Goal: Task Accomplishment & Management: Use online tool/utility

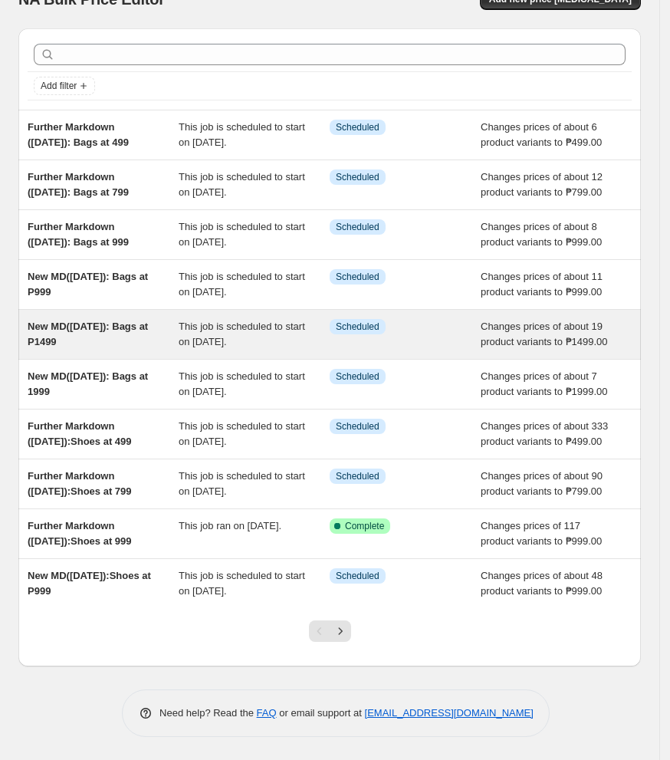
scroll to position [184, 0]
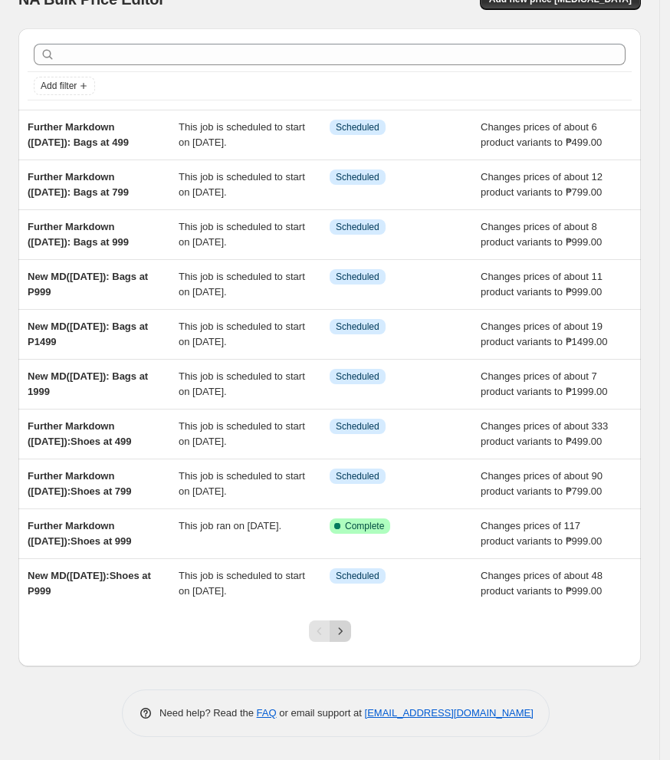
click at [343, 633] on icon "Next" at bounding box center [340, 630] width 15 height 15
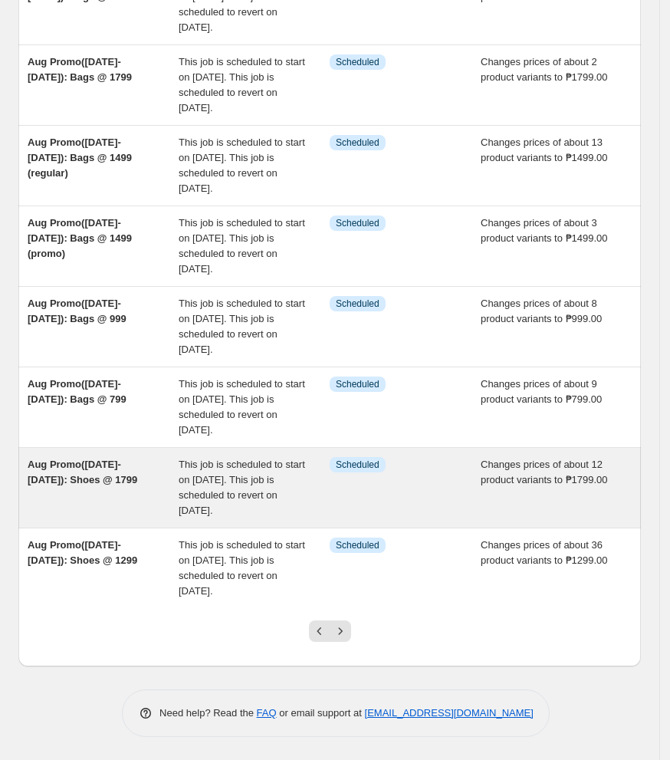
scroll to position [307, 0]
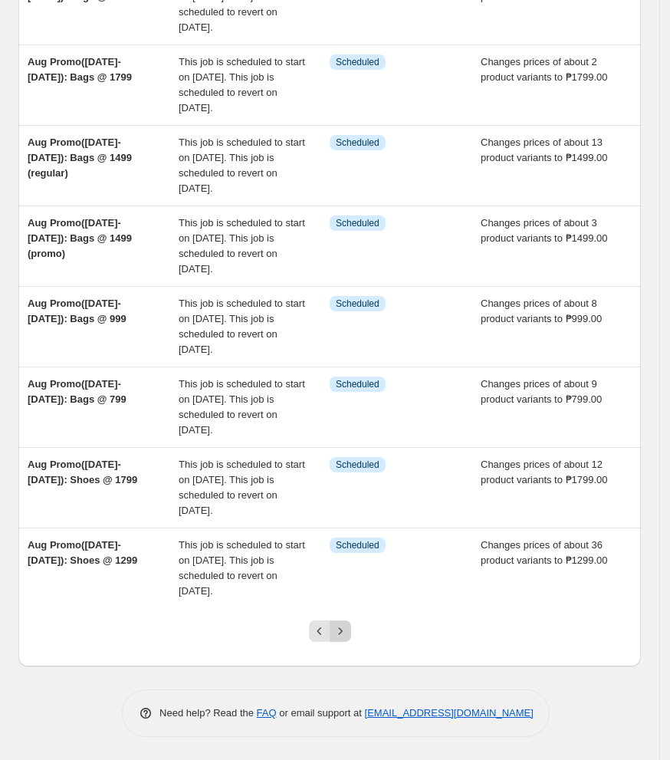
click at [348, 636] on icon "Next" at bounding box center [340, 630] width 15 height 15
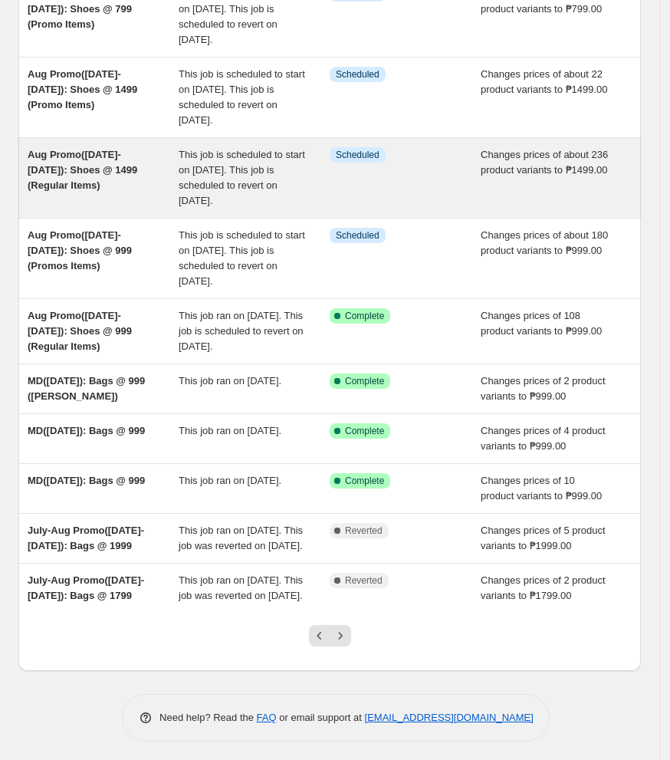
scroll to position [204, 0]
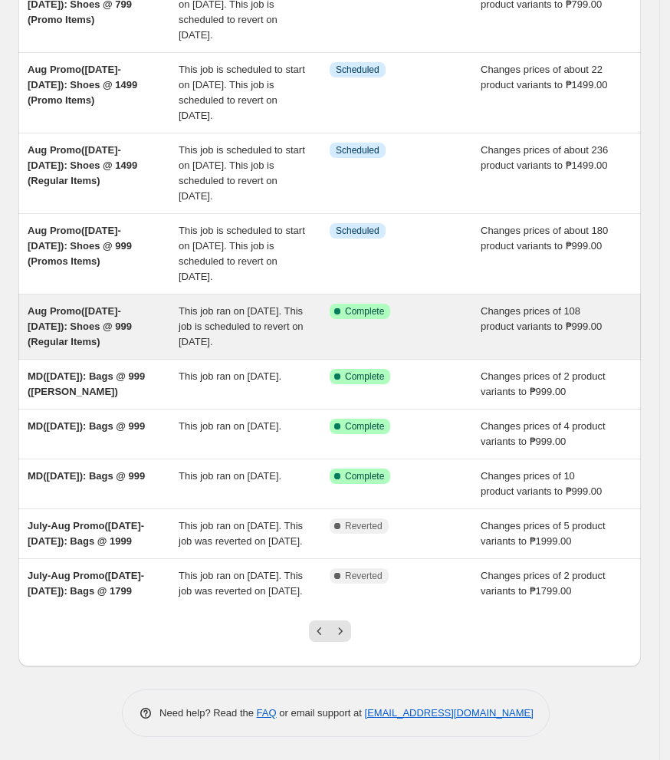
click at [168, 304] on div "Aug Promo([DATE]-[DATE]): Shoes @ 999 (Regular Items)" at bounding box center [103, 327] width 151 height 46
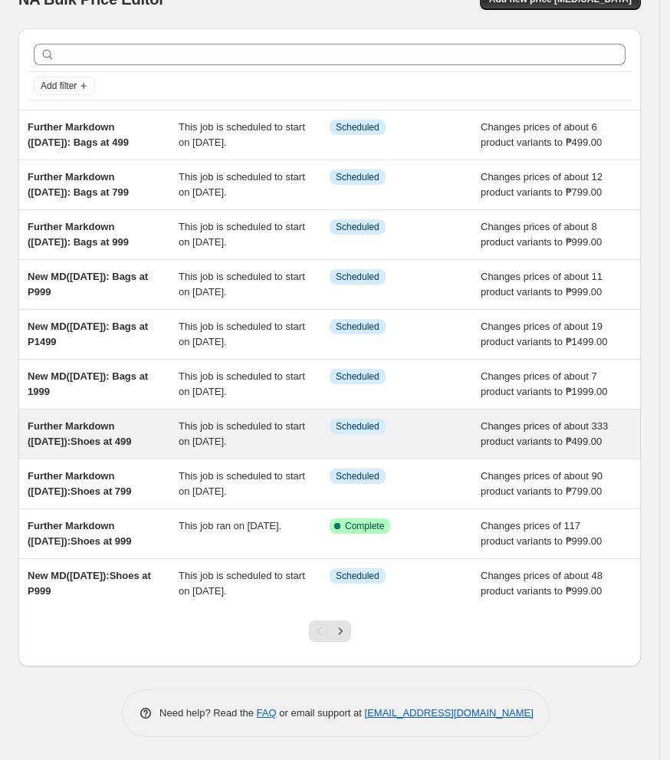
scroll to position [184, 0]
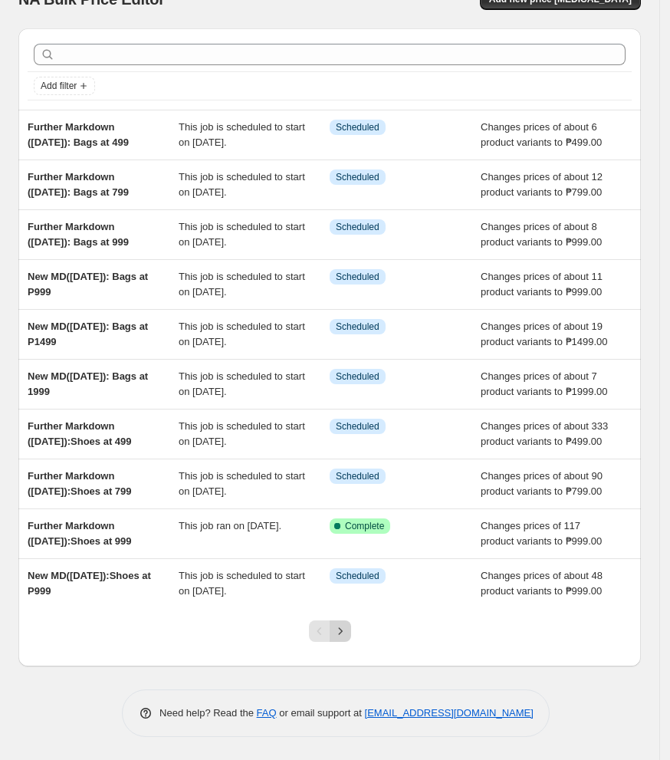
click at [347, 631] on icon "Next" at bounding box center [340, 630] width 15 height 15
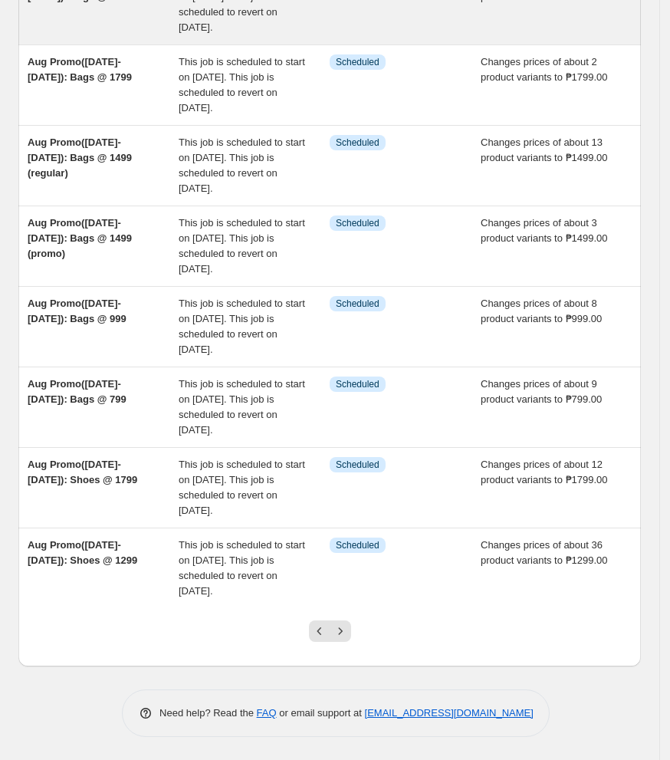
scroll to position [307, 0]
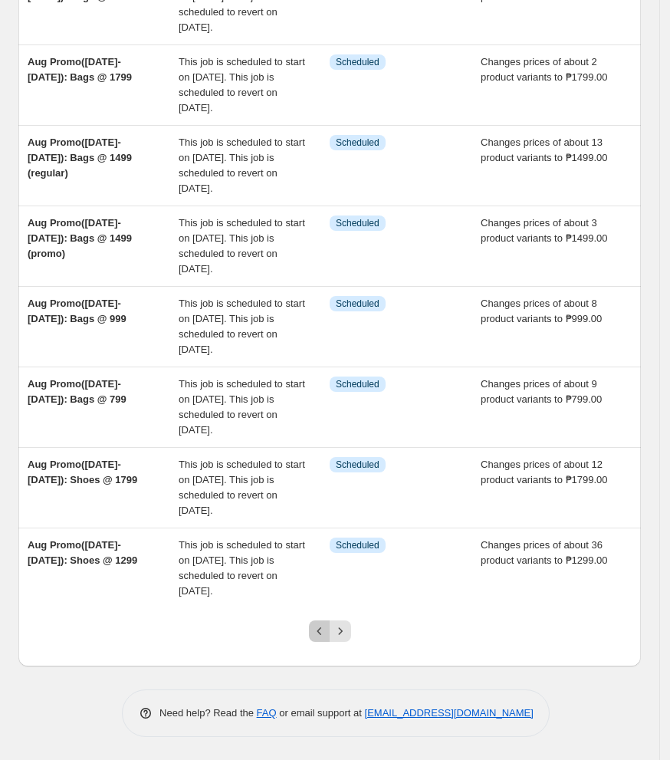
click at [327, 626] on icon "Previous" at bounding box center [319, 630] width 15 height 15
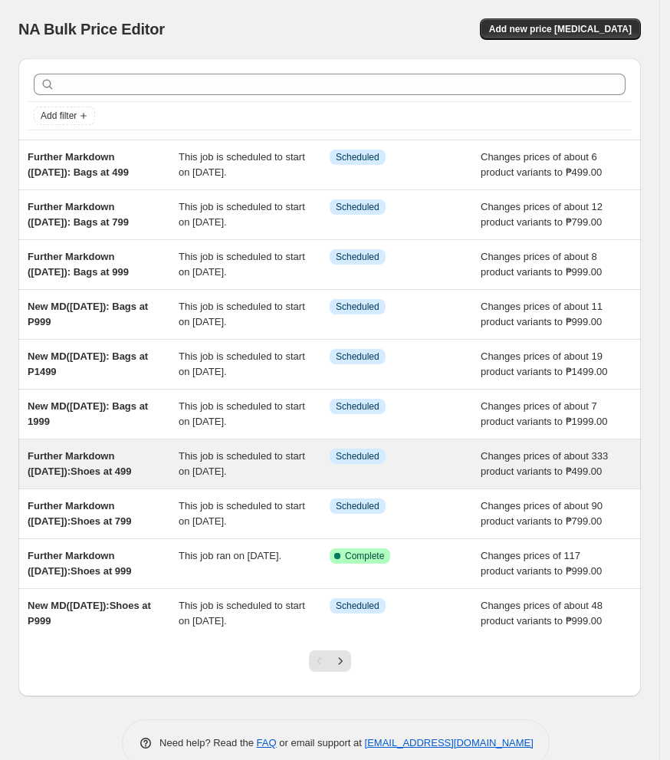
scroll to position [184, 0]
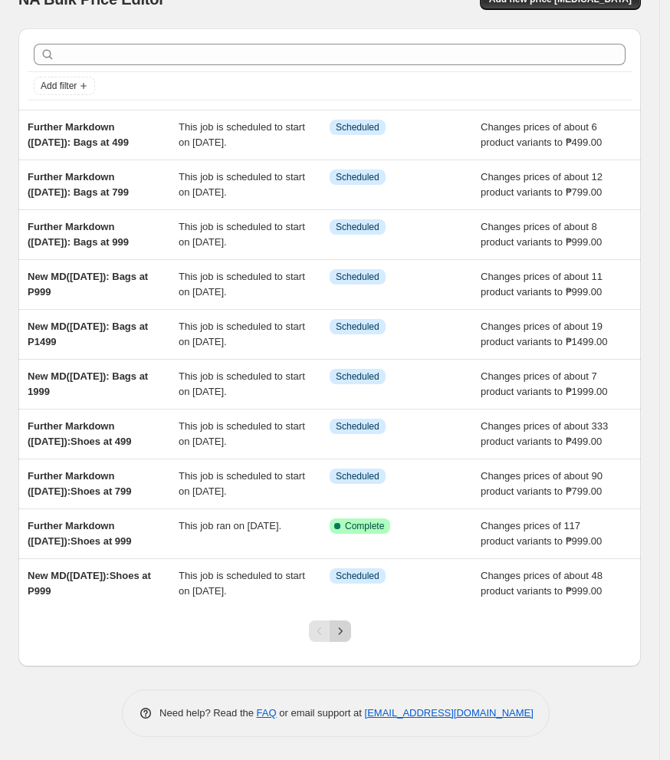
click at [348, 635] on icon "Next" at bounding box center [340, 630] width 15 height 15
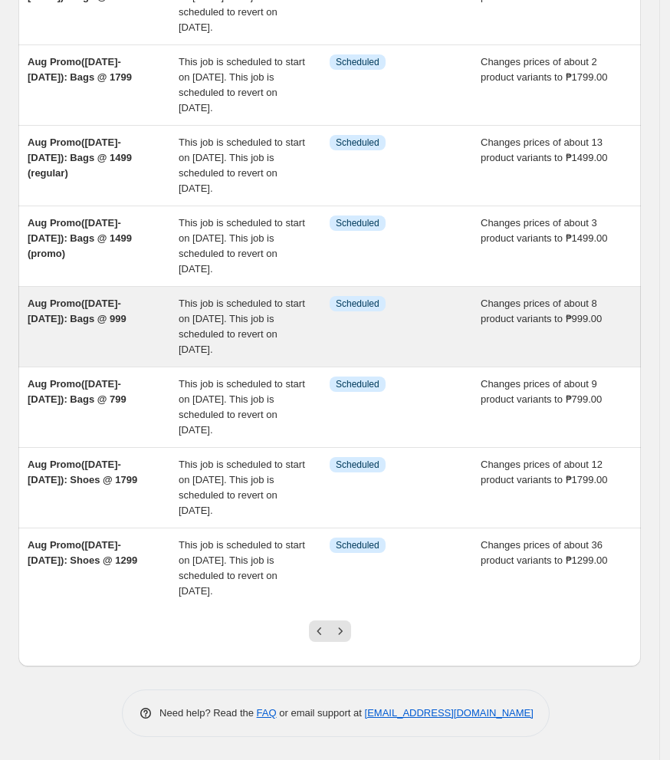
scroll to position [307, 0]
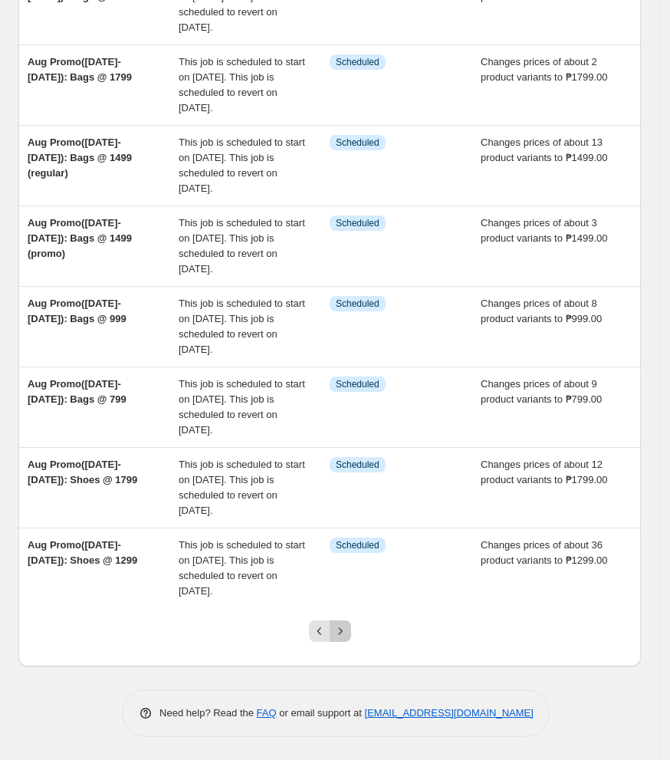
click at [346, 636] on icon "Next" at bounding box center [340, 630] width 15 height 15
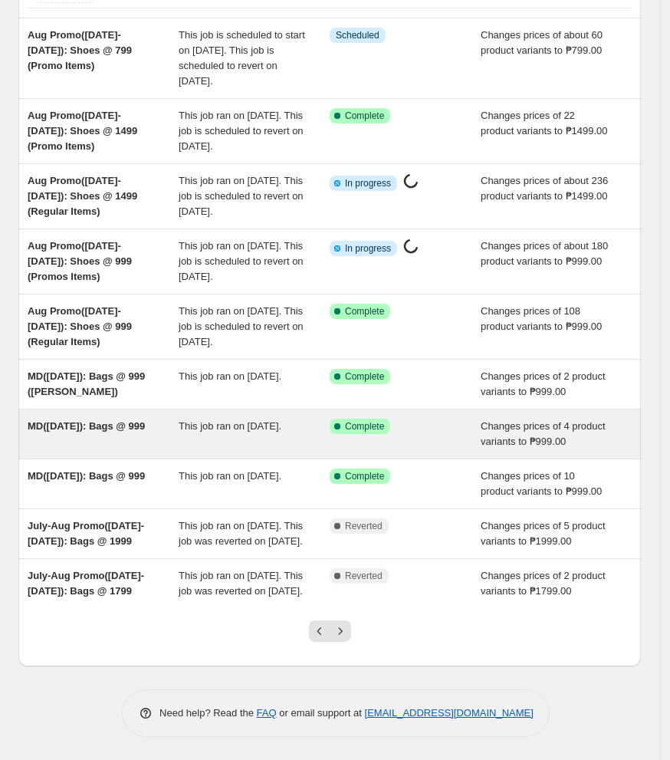
scroll to position [189, 0]
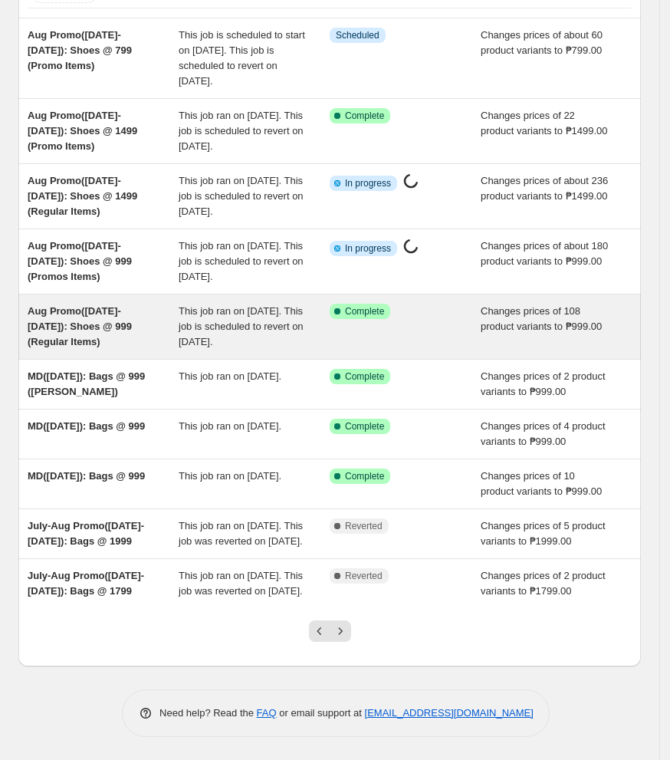
click at [237, 324] on span "This job ran on [DATE]. This job is scheduled to revert on [DATE]." at bounding box center [241, 326] width 125 height 42
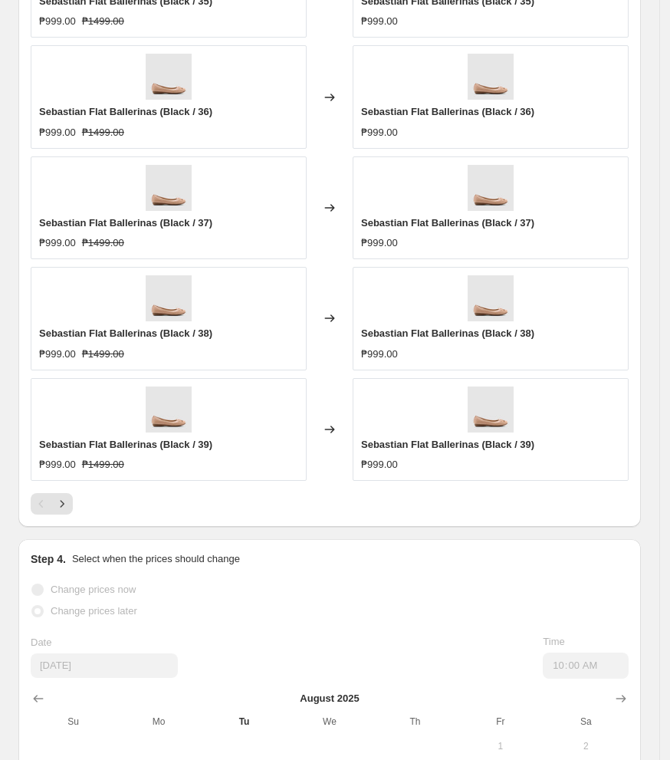
scroll to position [1227, 0]
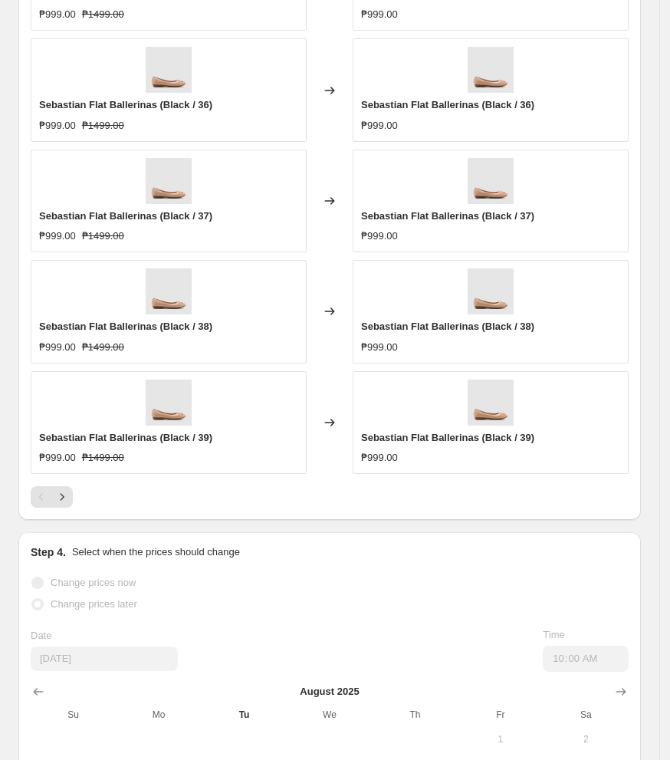
drag, startPoint x: 353, startPoint y: 521, endPoint x: 330, endPoint y: 521, distance: 22.2
click at [353, 520] on div "PRICE CHANGE RECAP 108 product variants were affected by this price change: Seb…" at bounding box center [329, 197] width 623 height 645
click at [61, 498] on icon "Next" at bounding box center [61, 496] width 15 height 15
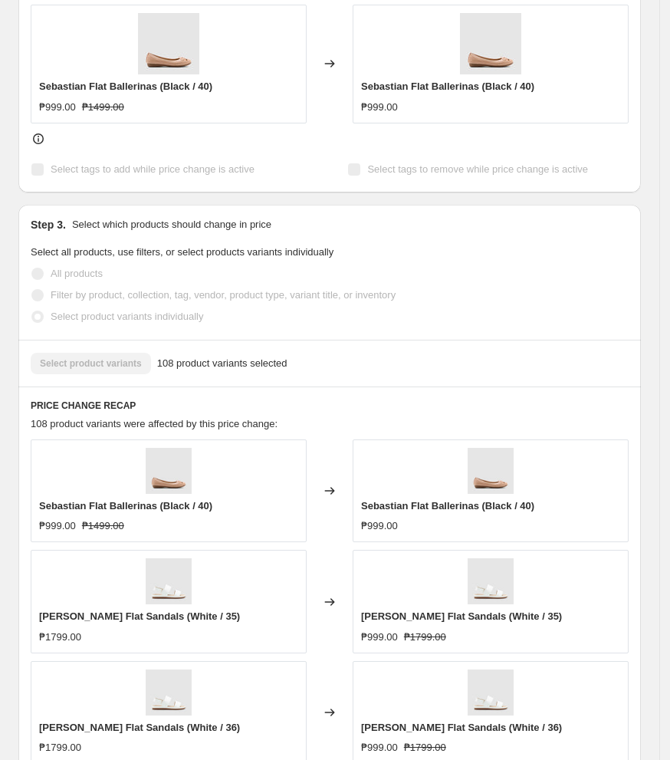
scroll to position [1022, 0]
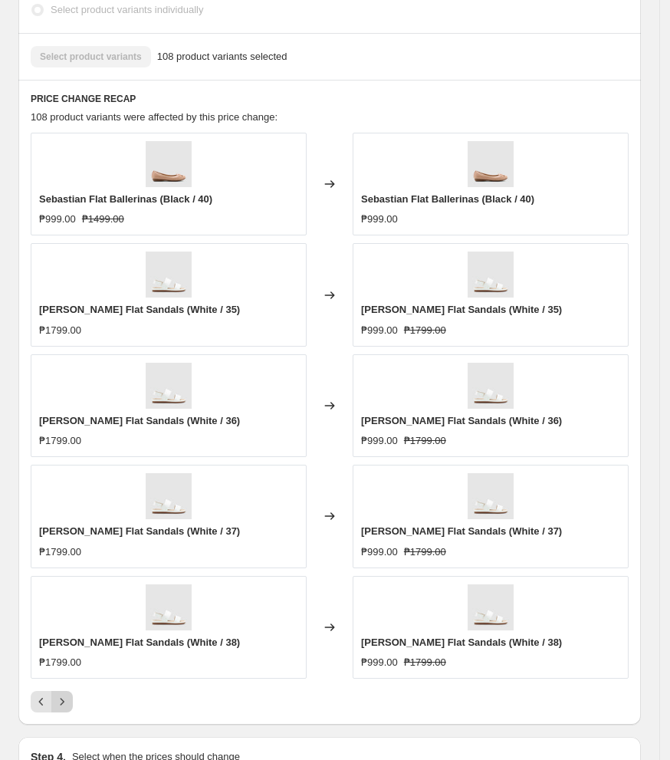
click at [61, 712] on button "Next" at bounding box center [61, 701] width 21 height 21
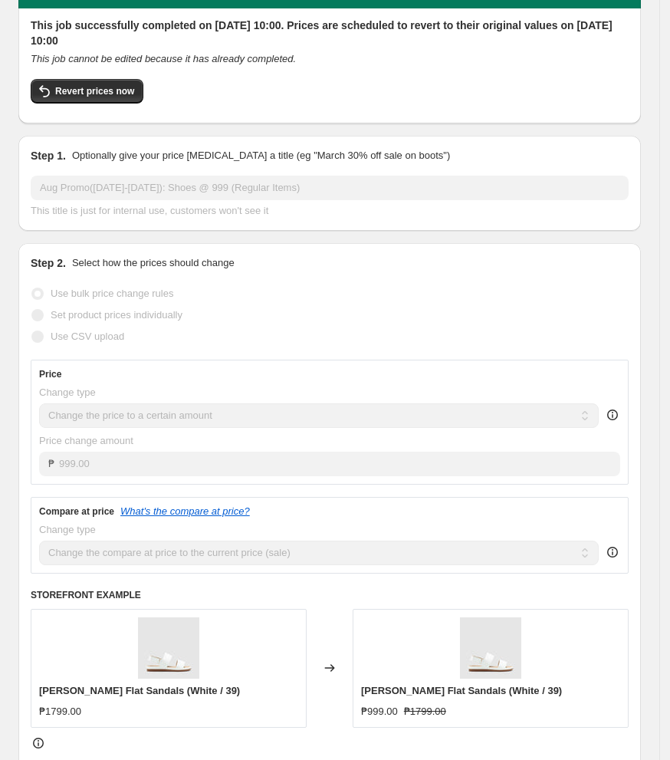
scroll to position [0, 0]
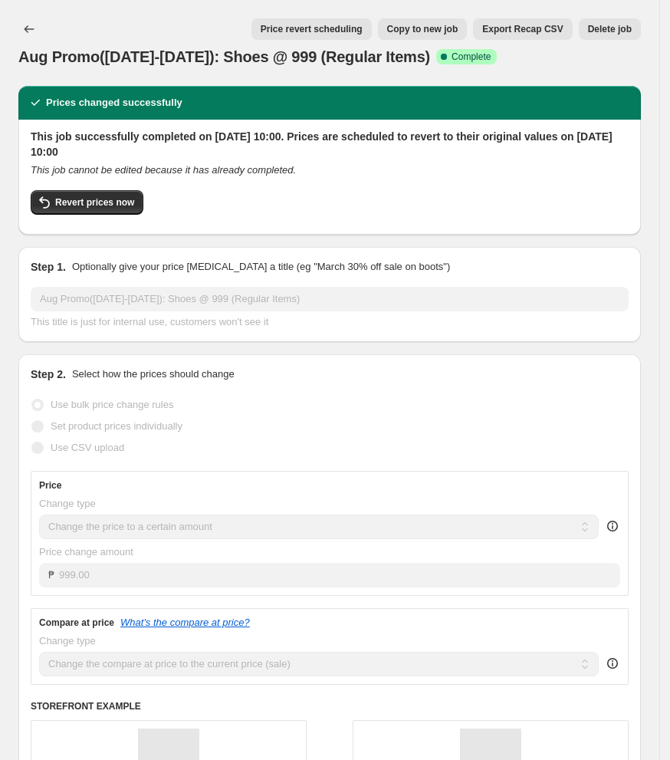
click at [427, 30] on span "Copy to new job" at bounding box center [422, 29] width 71 height 12
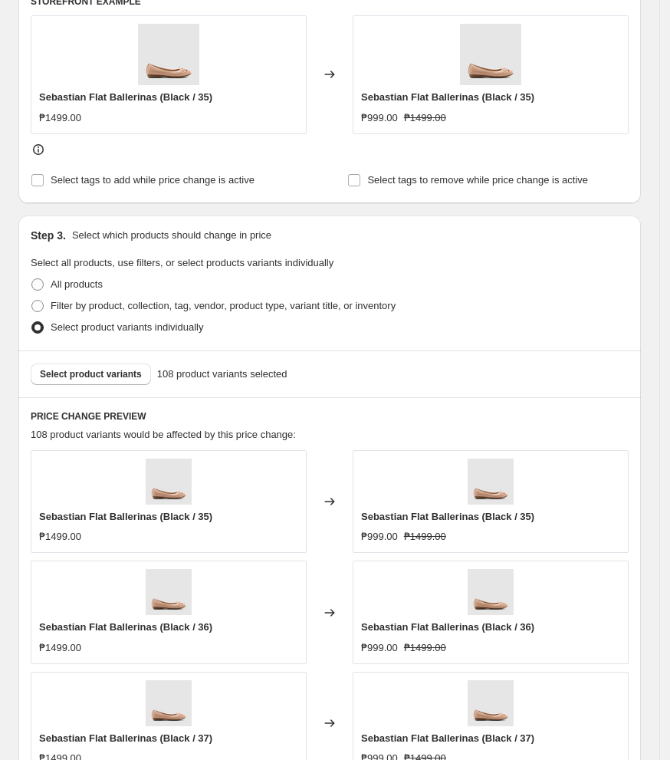
scroll to position [920, 0]
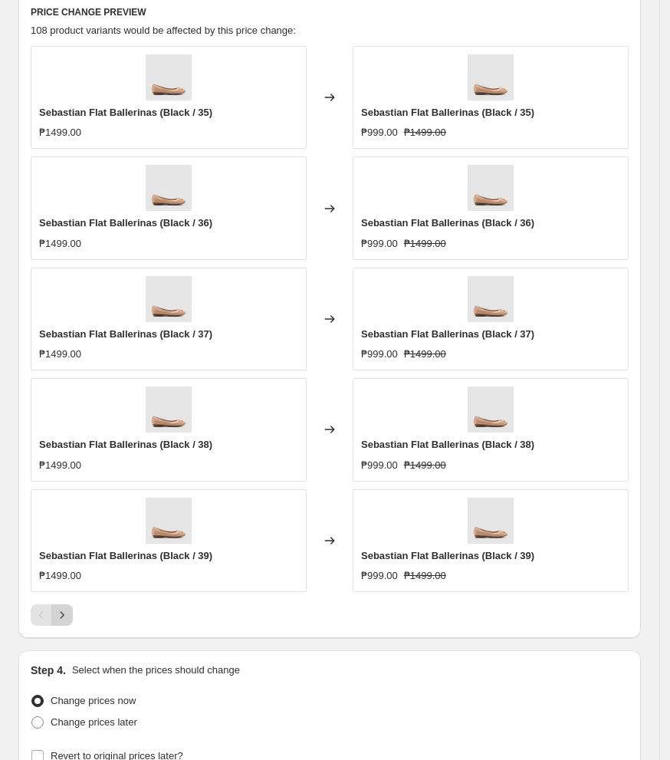
click at [61, 613] on icon "Next" at bounding box center [61, 614] width 15 height 15
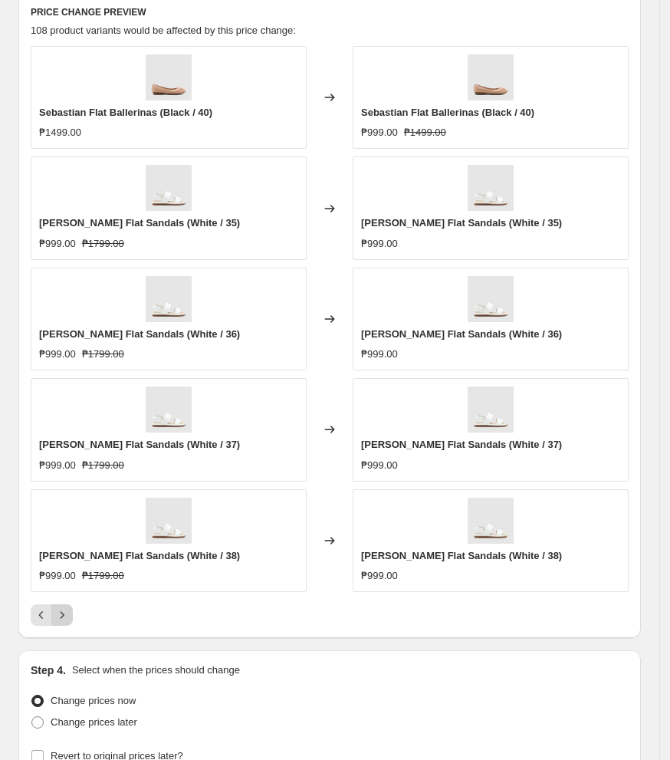
click at [61, 621] on icon "Next" at bounding box center [61, 614] width 15 height 15
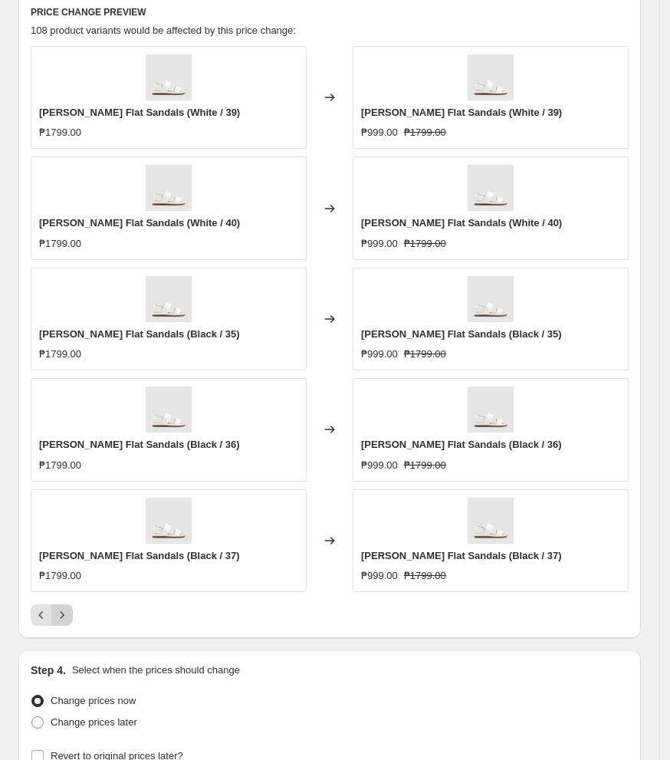
click at [65, 621] on icon "Next" at bounding box center [61, 614] width 15 height 15
click at [60, 617] on icon "Next" at bounding box center [61, 614] width 15 height 15
click at [66, 622] on icon "Next" at bounding box center [61, 614] width 15 height 15
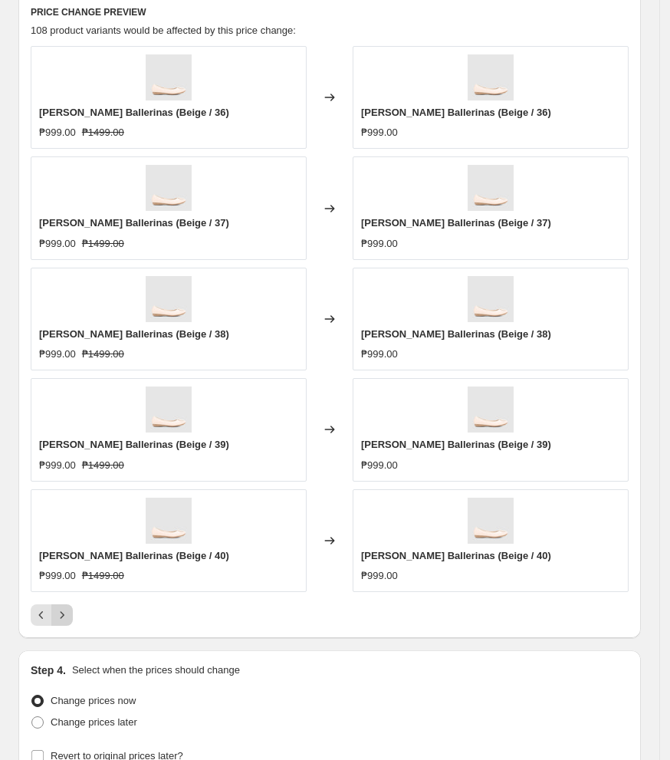
click at [65, 623] on icon "Next" at bounding box center [61, 614] width 15 height 15
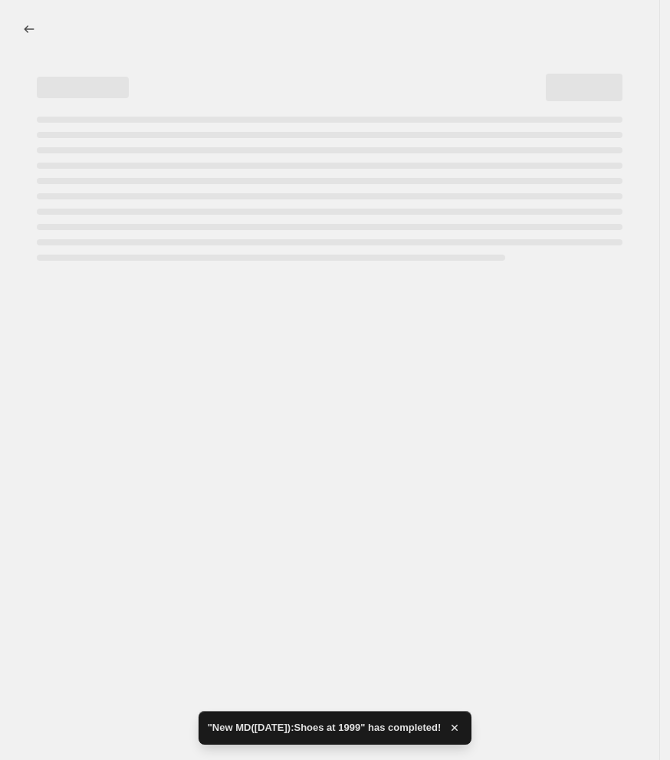
scroll to position [0, 0]
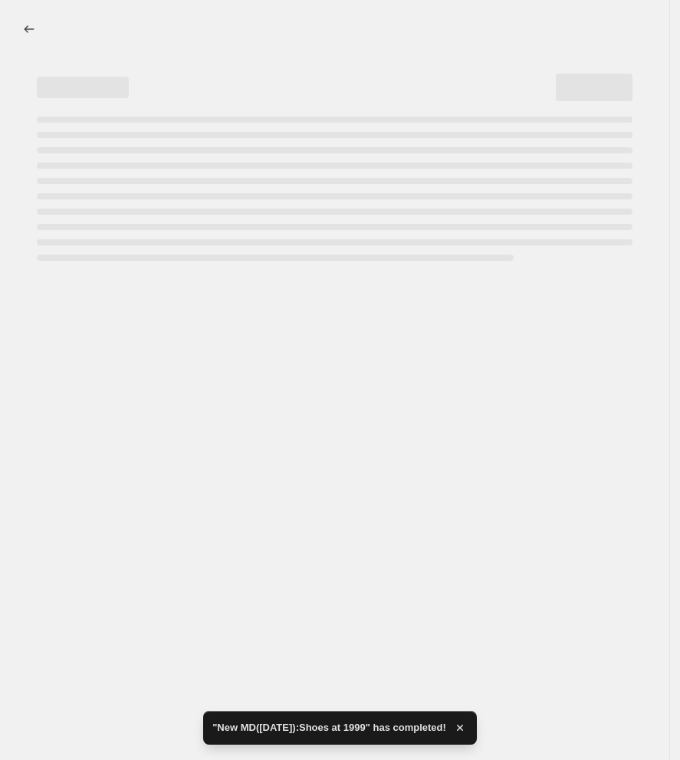
click at [63, 618] on div at bounding box center [334, 380] width 669 height 760
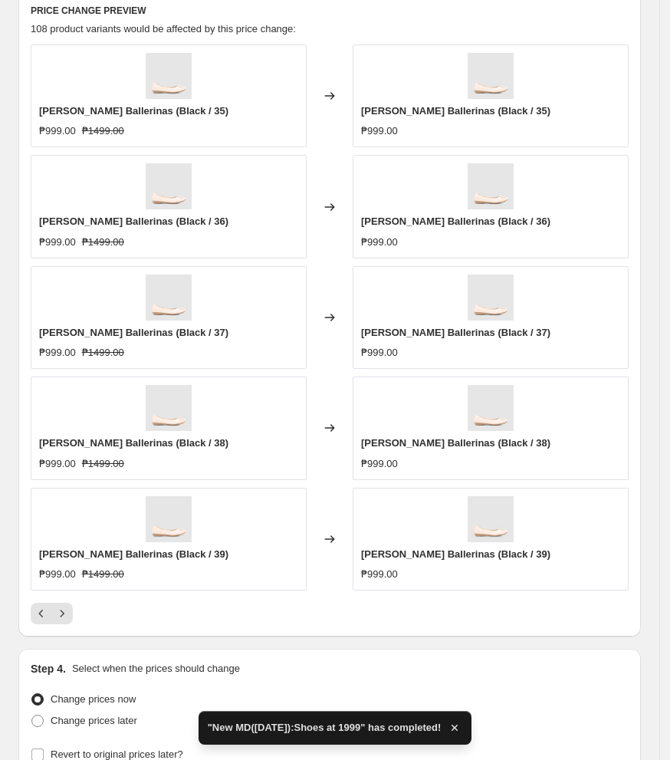
scroll to position [1068, 0]
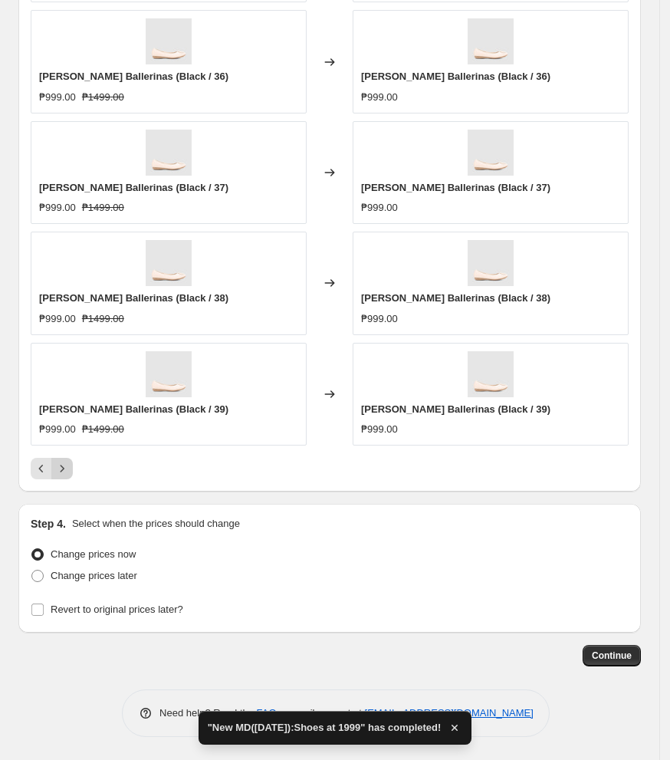
click at [61, 468] on icon "Next" at bounding box center [61, 468] width 15 height 15
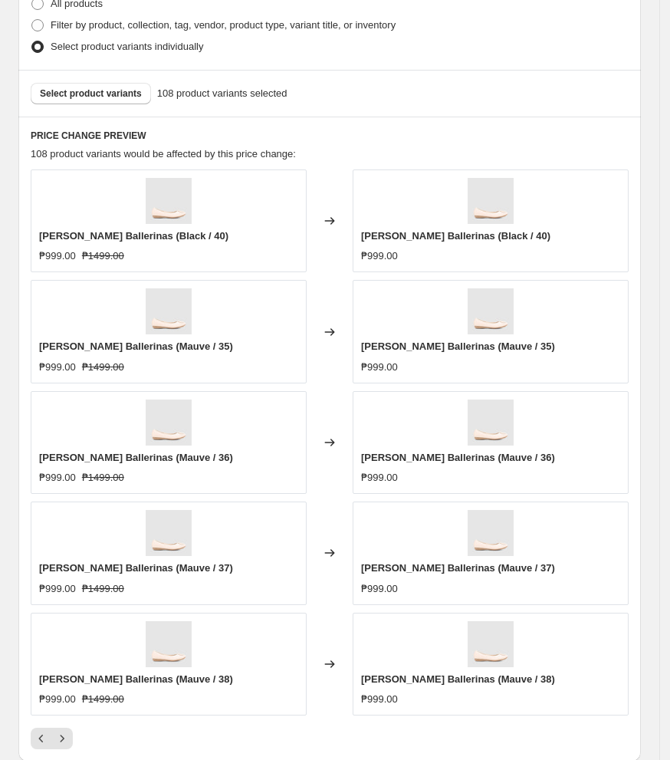
scroll to position [1022, 0]
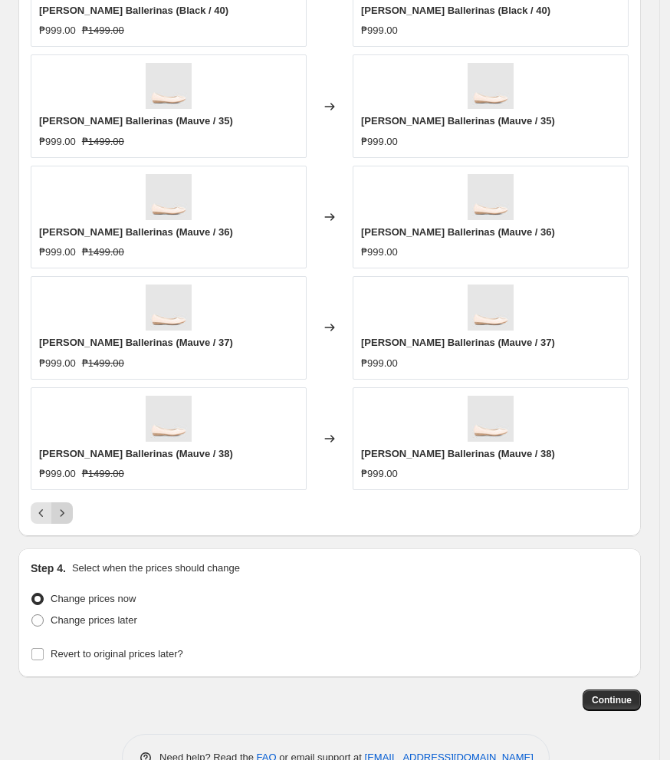
click at [59, 519] on icon "Next" at bounding box center [61, 512] width 15 height 15
click at [63, 516] on icon "Next" at bounding box center [63, 512] width 4 height 7
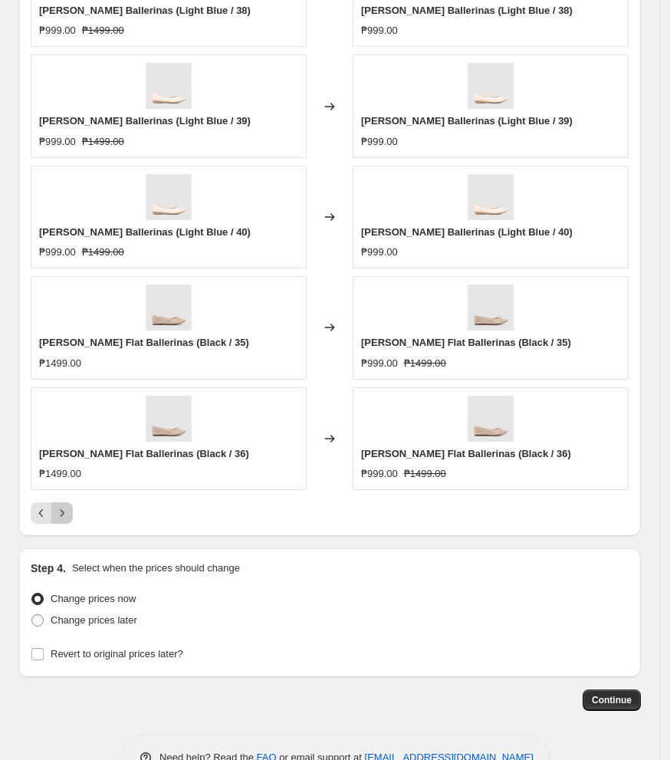
click at [63, 511] on icon "Next" at bounding box center [61, 512] width 15 height 15
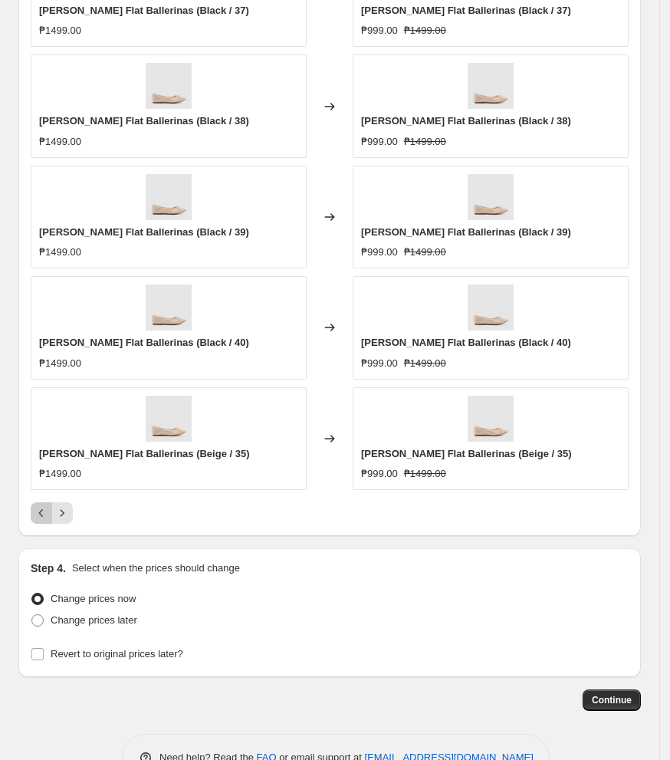
click at [38, 519] on icon "Previous" at bounding box center [41, 512] width 15 height 15
click at [64, 513] on icon "Next" at bounding box center [61, 512] width 15 height 15
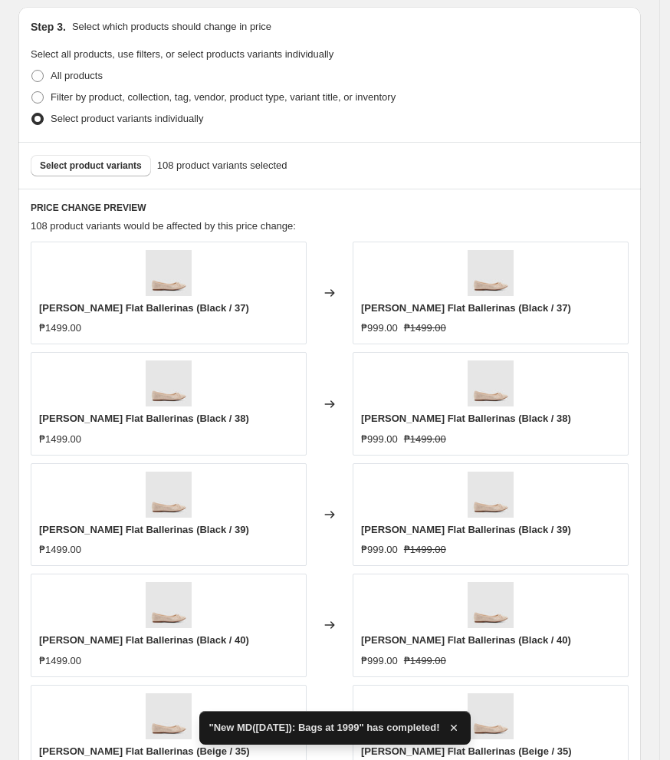
scroll to position [920, 0]
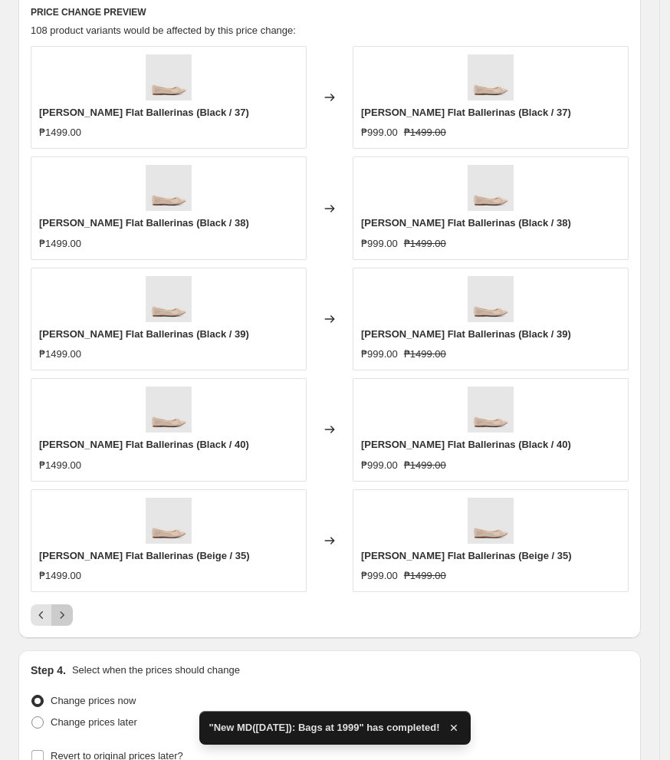
click at [63, 618] on icon "Next" at bounding box center [63, 614] width 4 height 7
click at [64, 616] on icon "Next" at bounding box center [61, 614] width 15 height 15
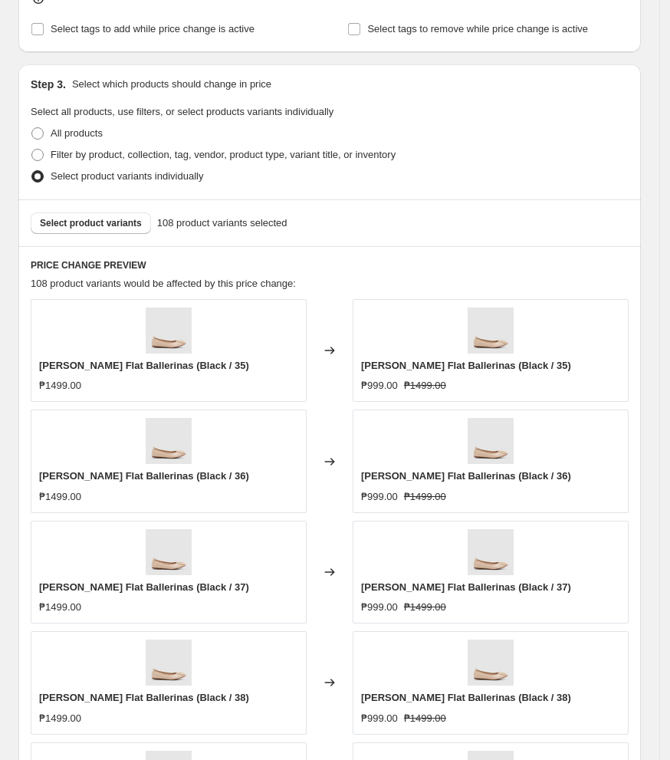
scroll to position [817, 0]
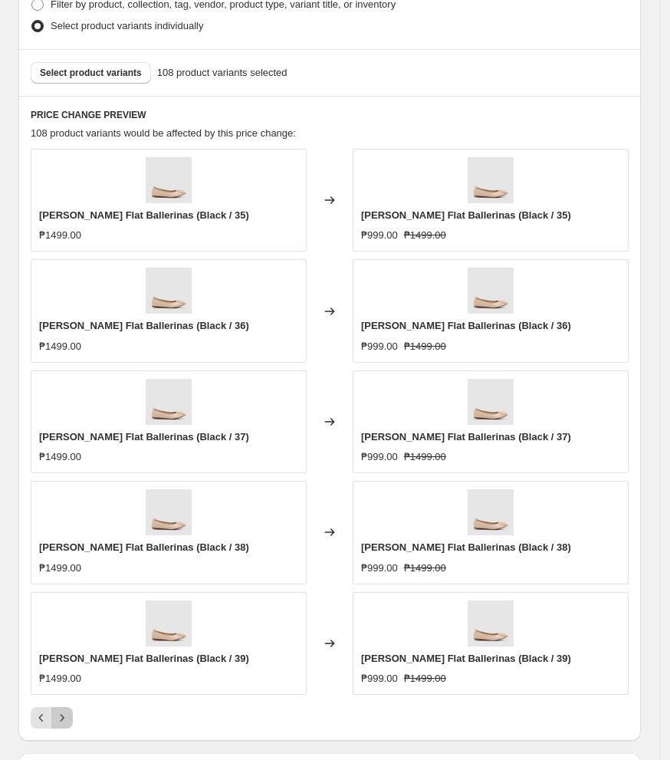
click at [60, 720] on icon "Next" at bounding box center [61, 717] width 15 height 15
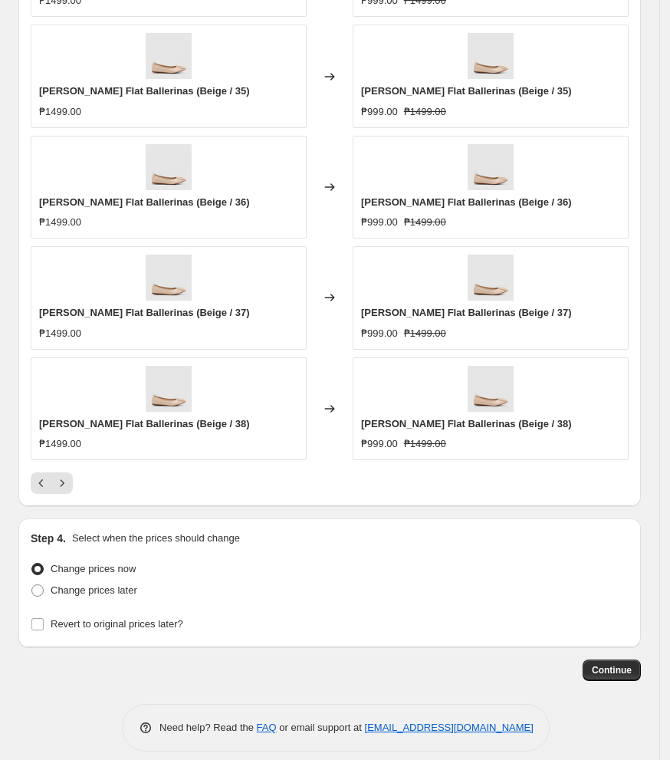
scroll to position [1068, 0]
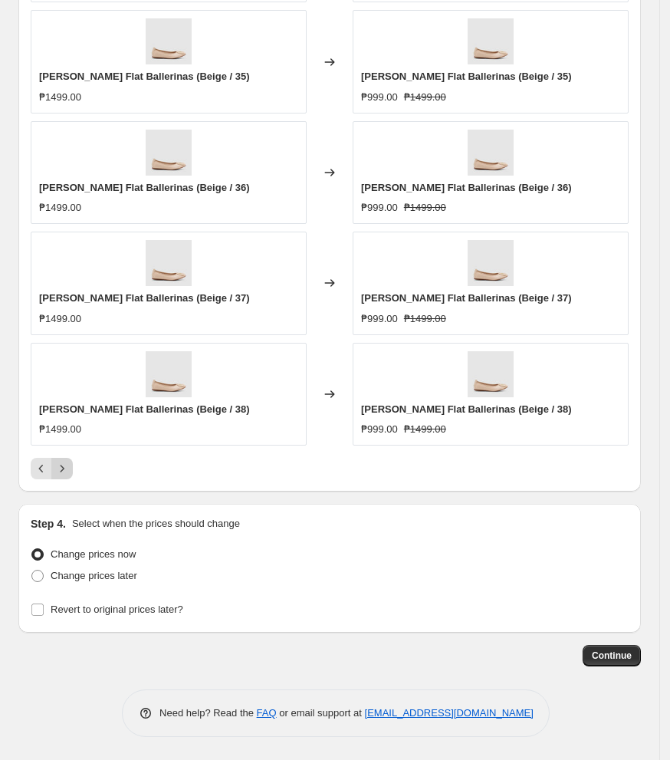
click at [63, 469] on icon "Next" at bounding box center [63, 468] width 4 height 7
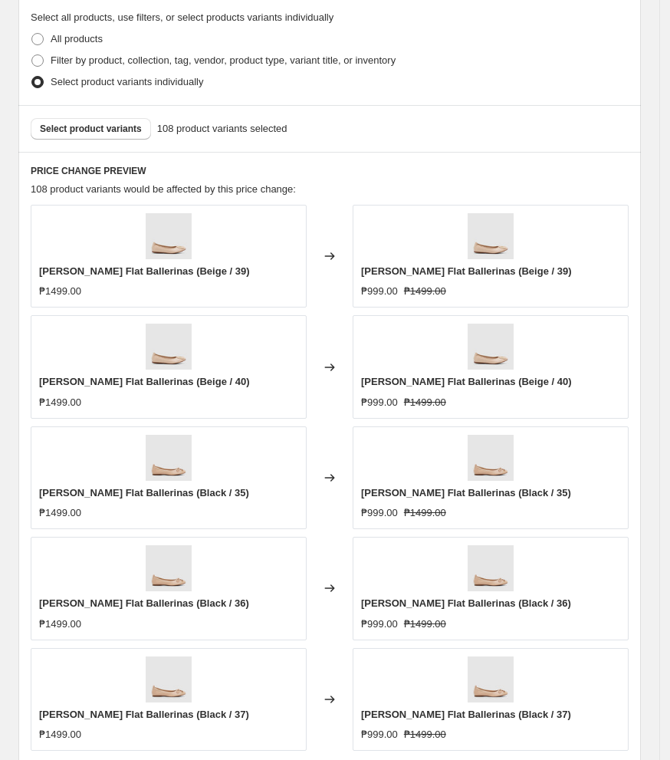
scroll to position [966, 0]
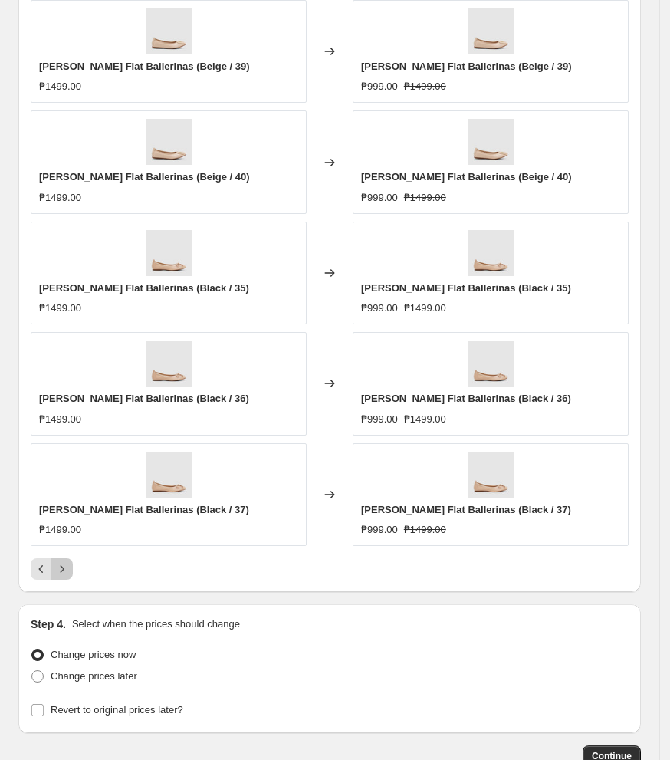
click at [66, 580] on button "Next" at bounding box center [61, 568] width 21 height 21
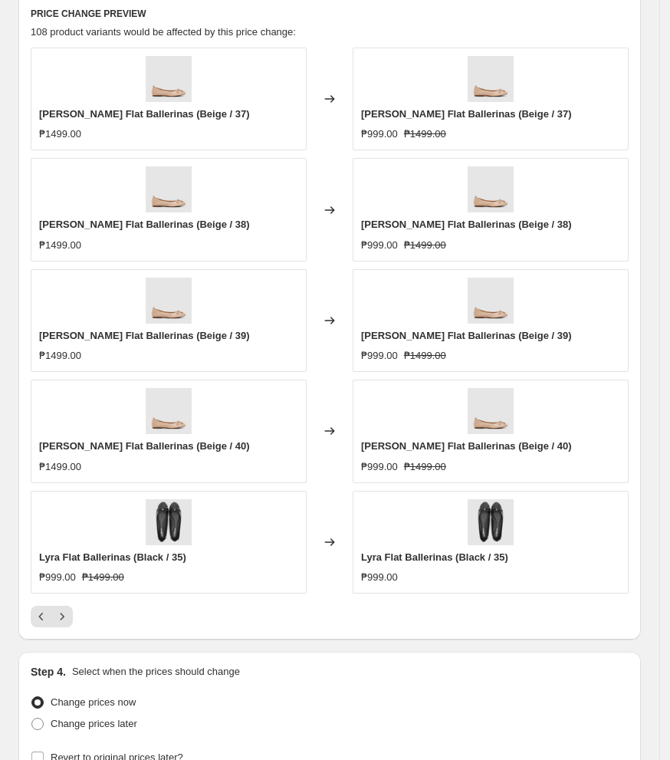
scroll to position [1068, 0]
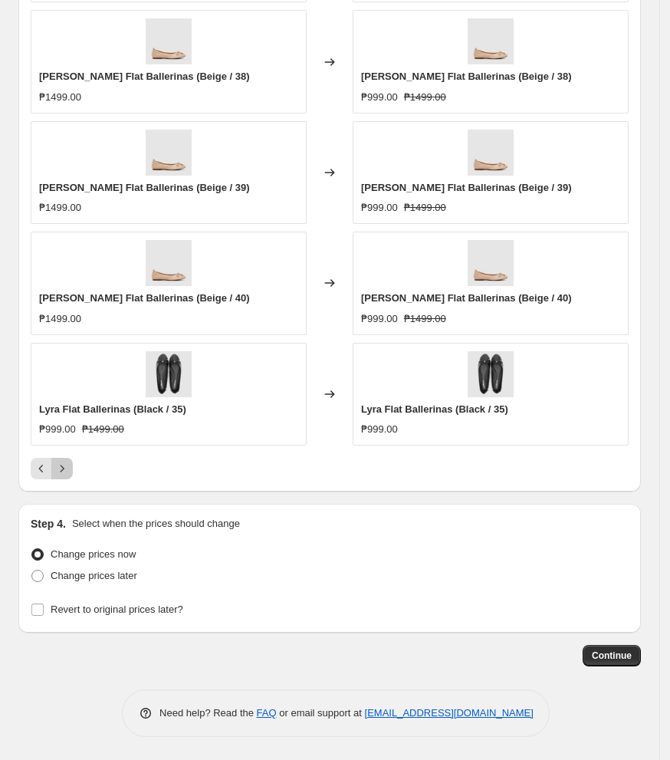
click at [64, 475] on icon "Next" at bounding box center [61, 468] width 15 height 15
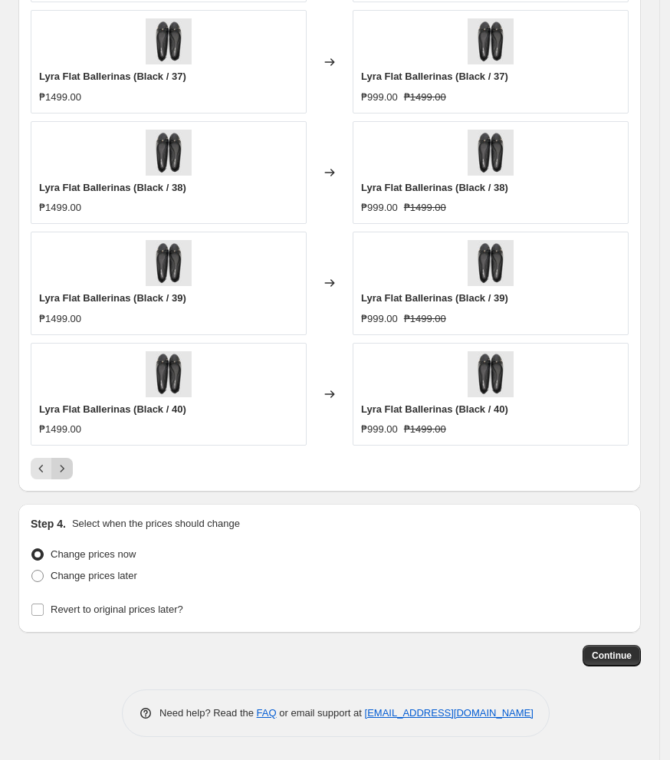
click at [61, 476] on button "Next" at bounding box center [61, 468] width 21 height 21
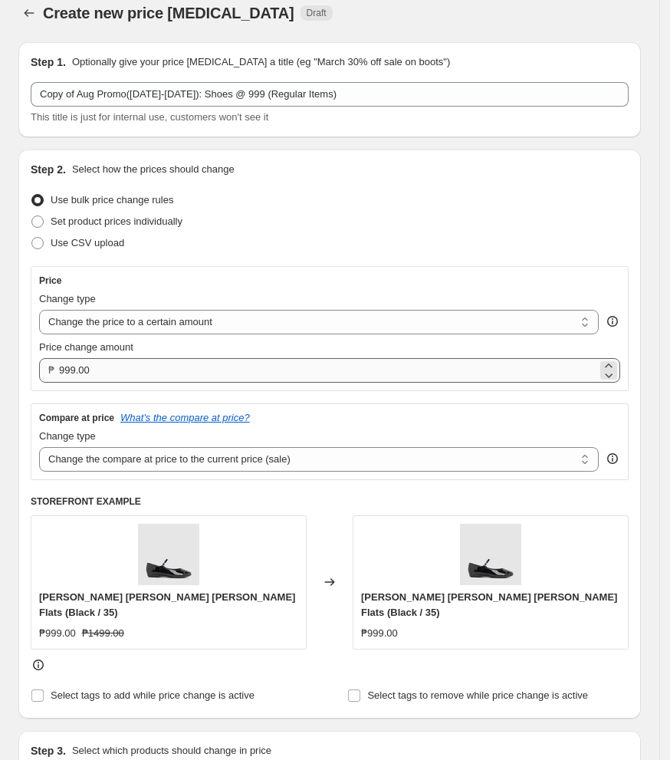
scroll to position [0, 0]
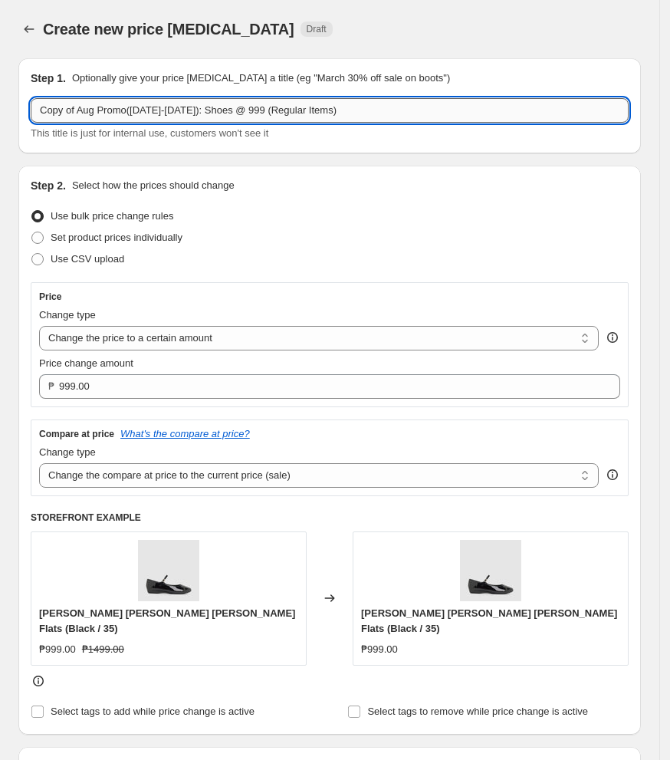
click at [76, 107] on input "Copy of Aug Promo([DATE]-[DATE]): Shoes @ 999 (Regular Items)" at bounding box center [330, 110] width 598 height 25
drag, startPoint x: 80, startPoint y: 110, endPoint x: -8, endPoint y: 115, distance: 87.5
click at [0, 115] on html "Home Settings Plans Skip to content Create new price [MEDICAL_DATA]. This page …" at bounding box center [335, 380] width 670 height 760
type input "Aug Promo([DATE]-[DATE]): Shoes @ 999 (Regular Items)"
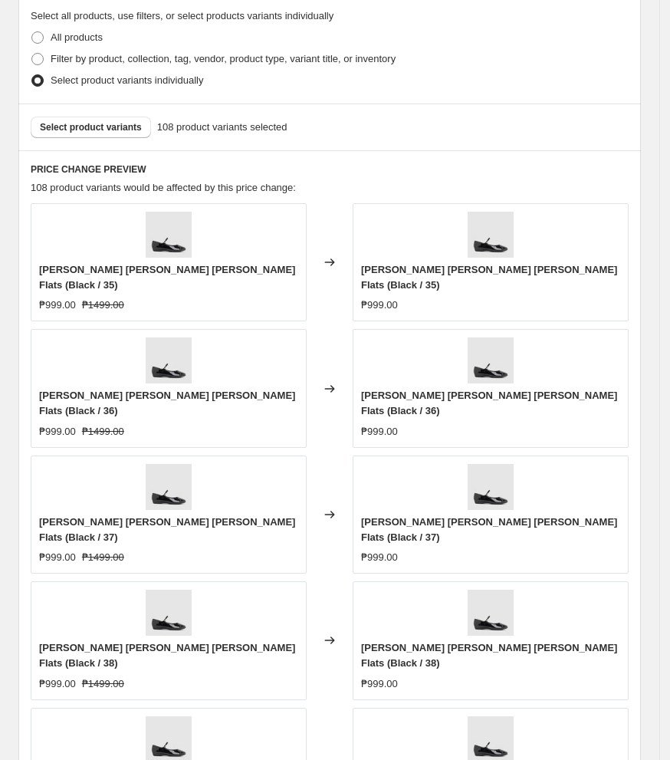
scroll to position [1022, 0]
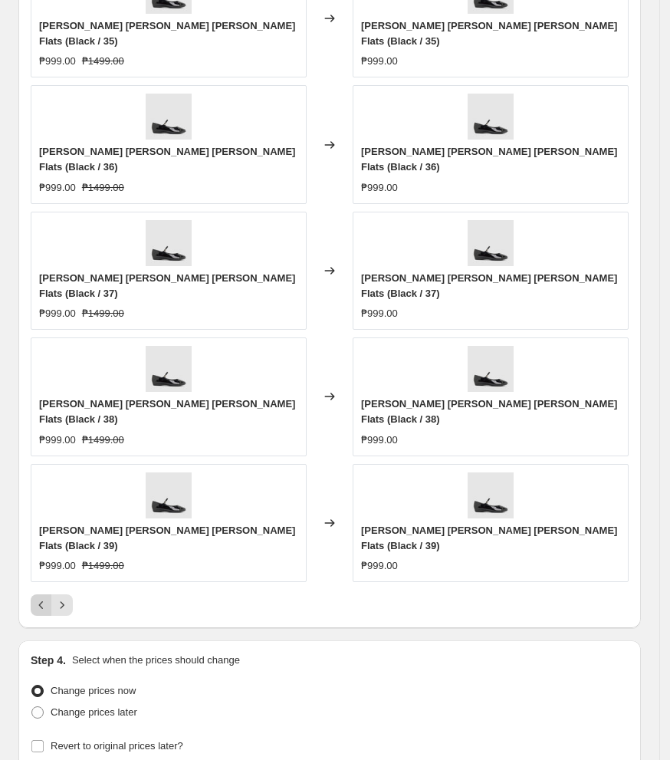
click at [48, 594] on button "Previous" at bounding box center [41, 604] width 21 height 21
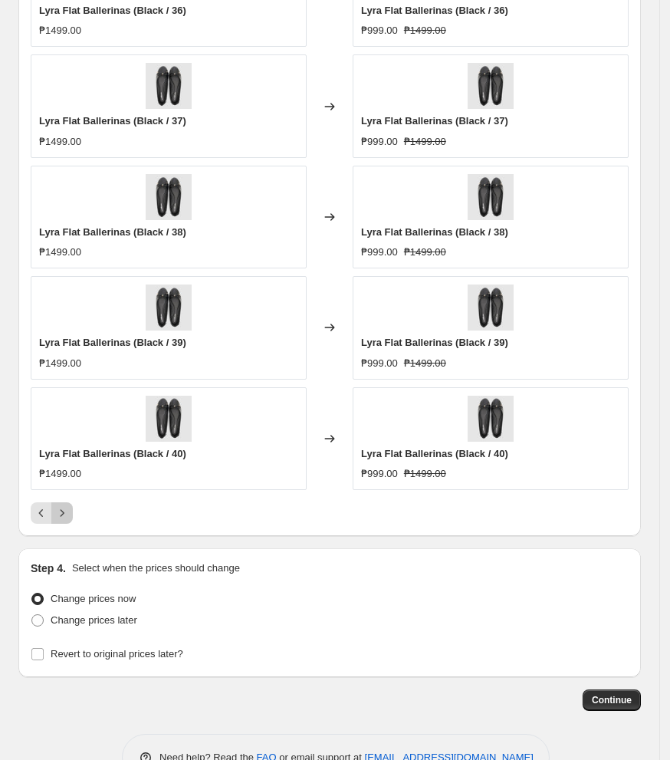
click at [64, 515] on icon "Next" at bounding box center [63, 512] width 4 height 7
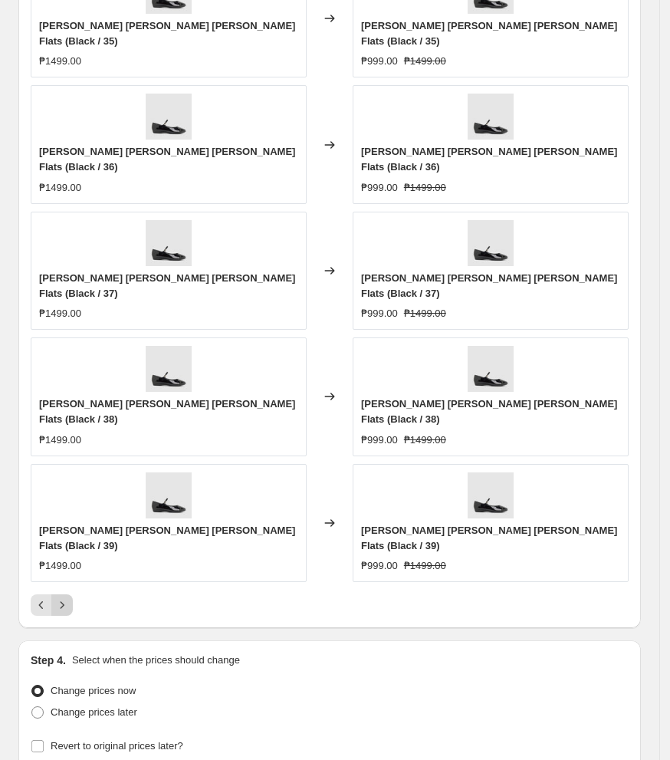
click at [66, 597] on icon "Next" at bounding box center [61, 604] width 15 height 15
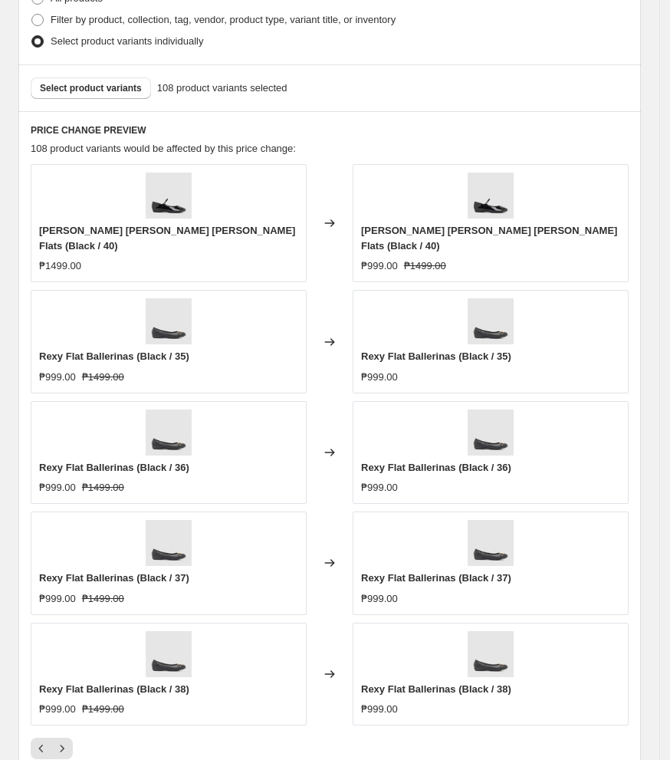
scroll to position [920, 0]
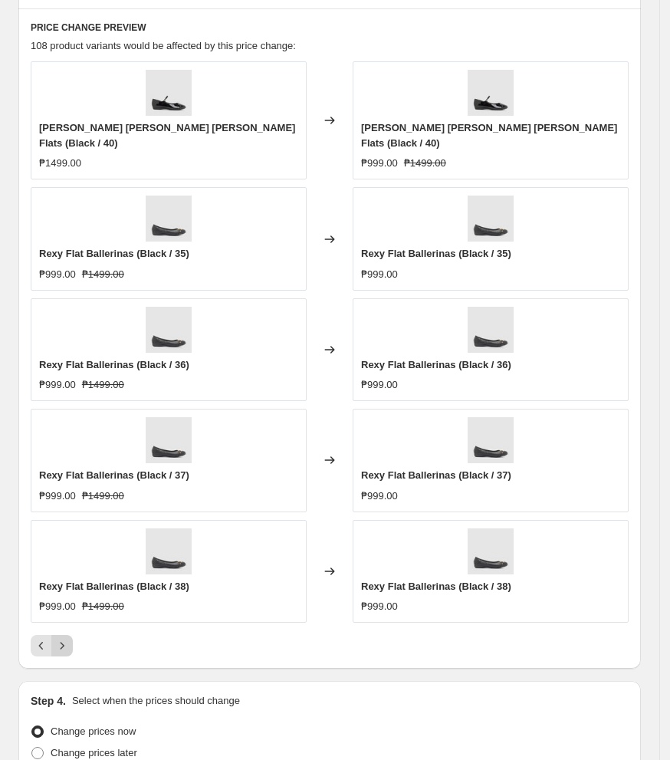
click at [67, 638] on icon "Next" at bounding box center [61, 645] width 15 height 15
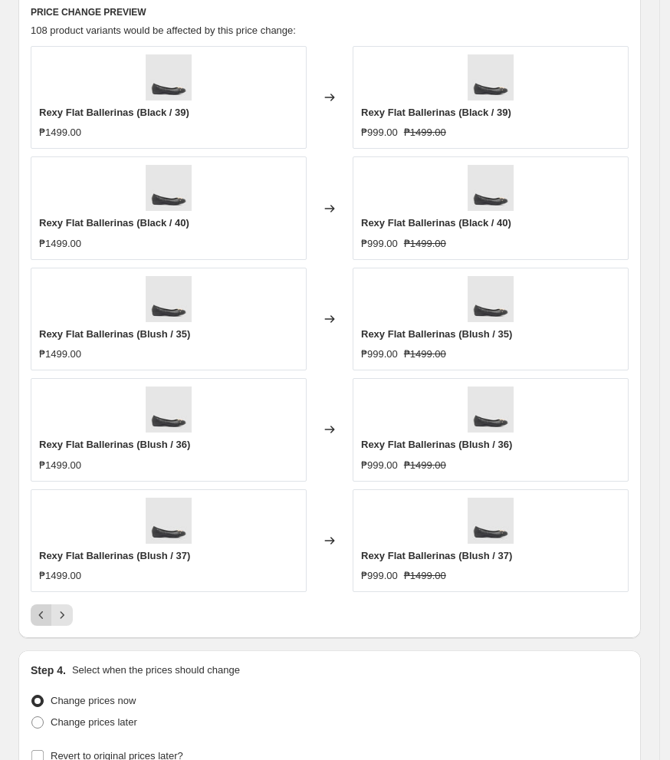
click at [38, 621] on icon "Previous" at bounding box center [41, 614] width 15 height 15
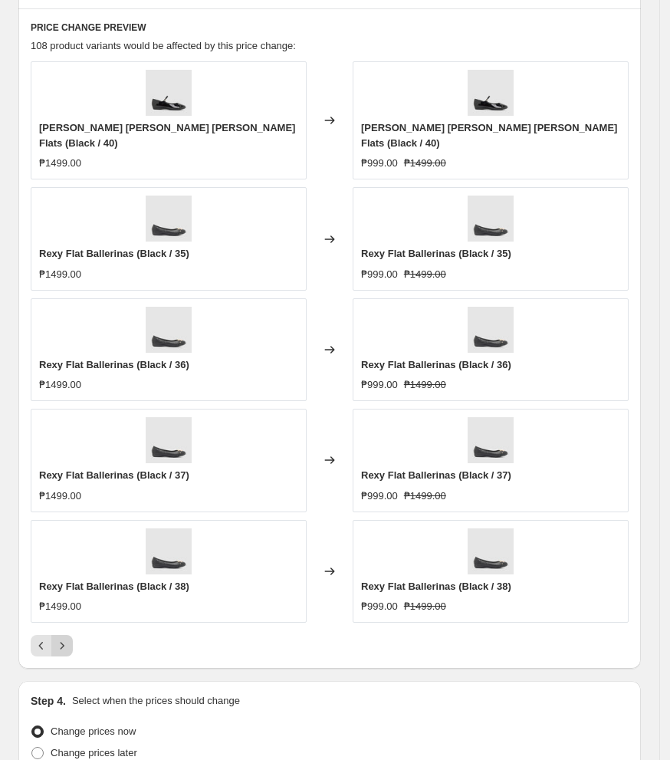
click at [61, 642] on icon "Next" at bounding box center [63, 645] width 4 height 7
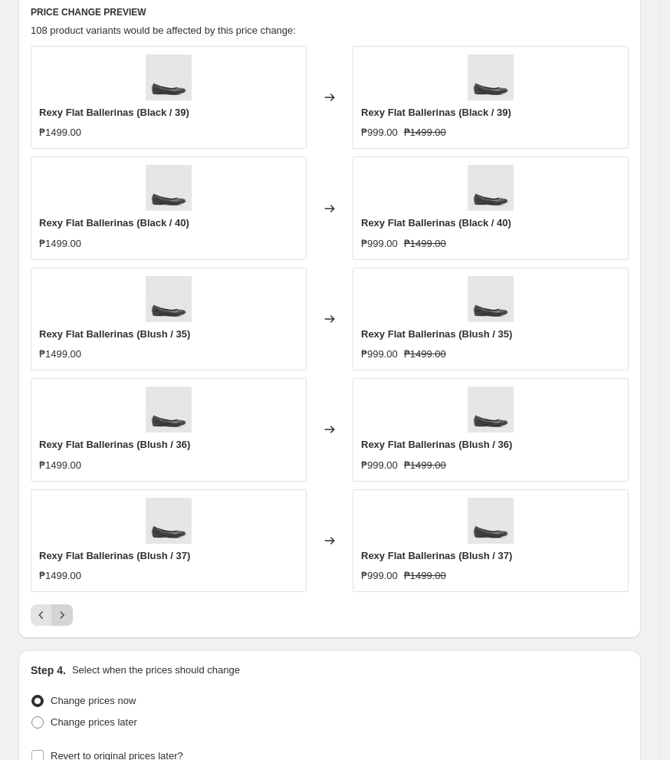
click at [61, 618] on icon "Next" at bounding box center [63, 614] width 4 height 7
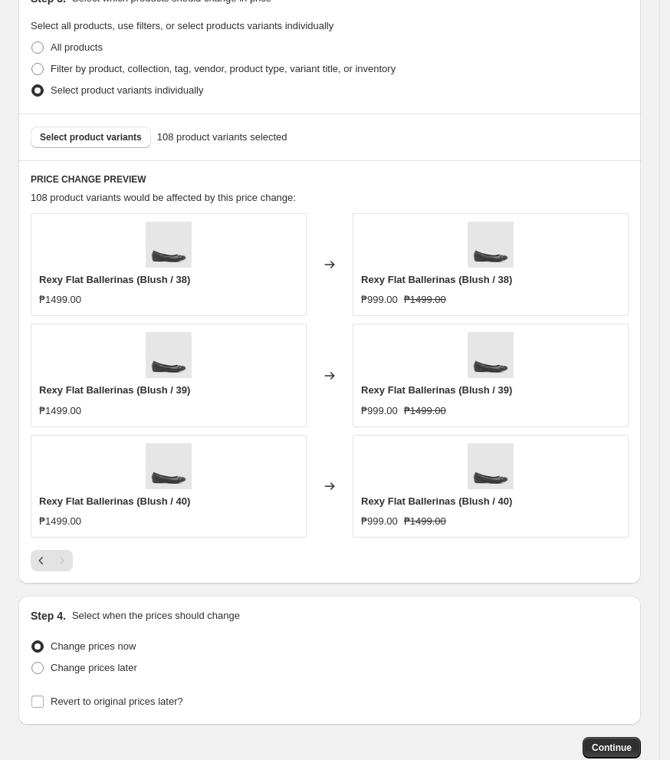
scroll to position [846, 0]
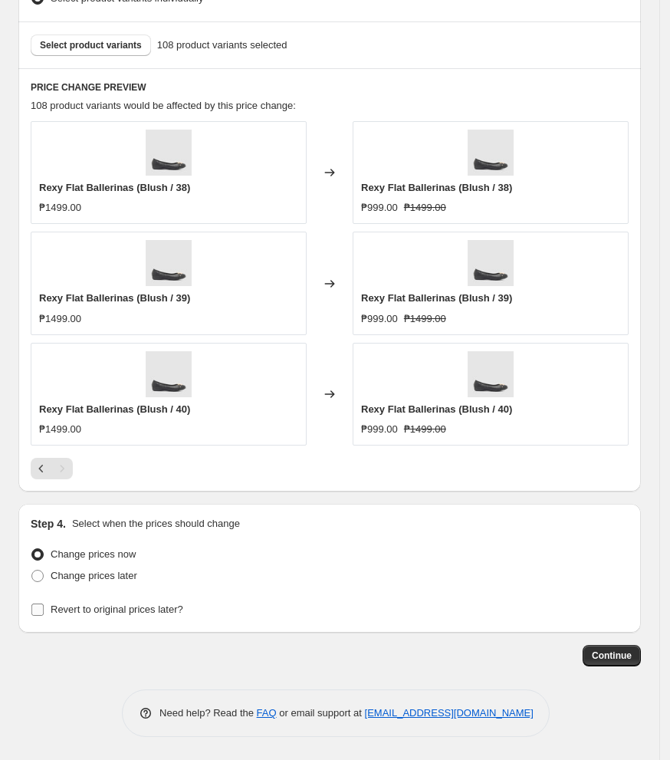
click at [41, 607] on input "Revert to original prices later?" at bounding box center [37, 609] width 12 height 12
checkbox input "true"
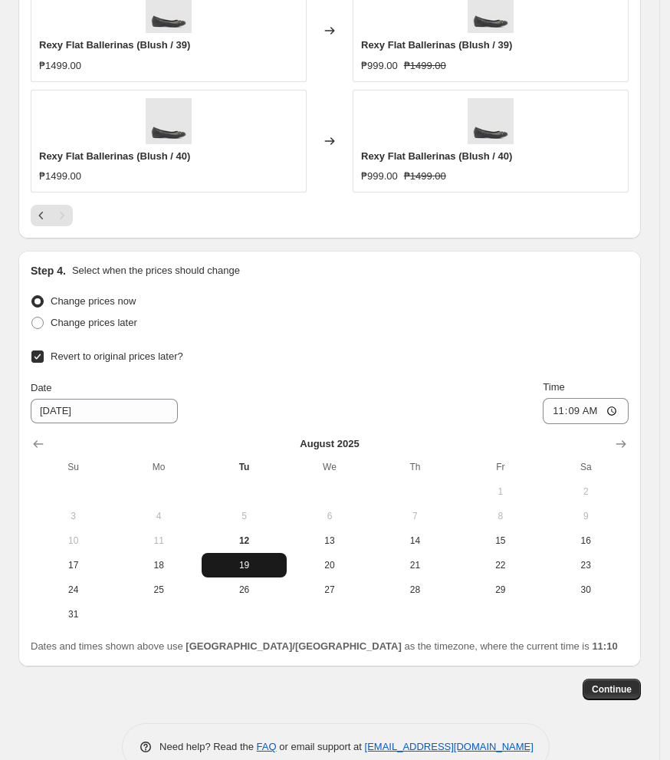
scroll to position [1133, 0]
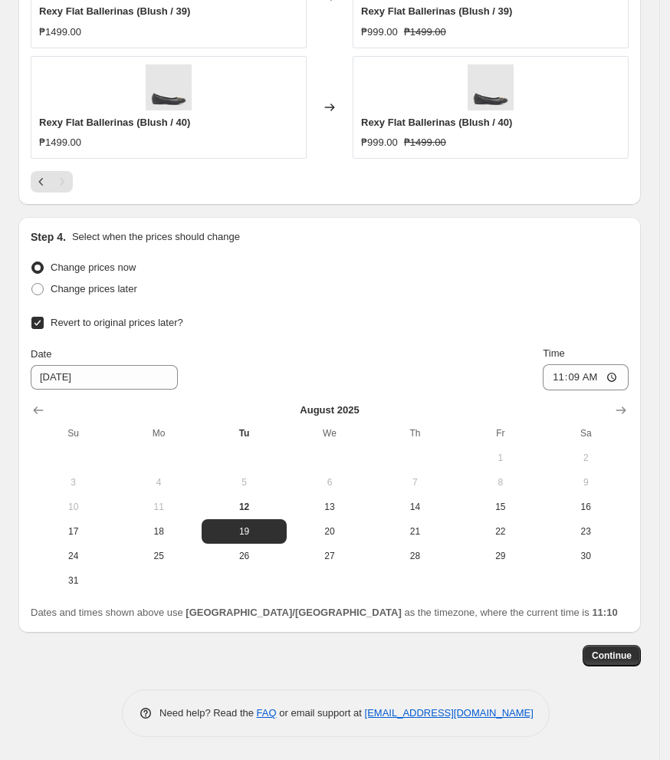
click at [255, 570] on td at bounding box center [244, 580] width 85 height 25
click at [257, 558] on span "26" at bounding box center [244, 556] width 73 height 12
type input "[DATE]"
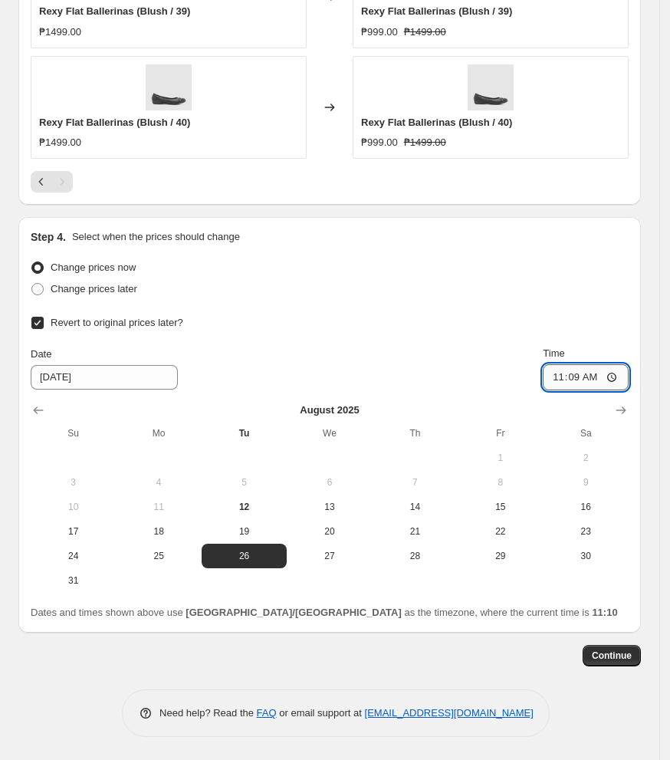
click at [578, 379] on input "11:09" at bounding box center [586, 377] width 86 height 26
click at [563, 373] on input "11:09" at bounding box center [586, 377] width 86 height 26
type input "10:00"
click at [360, 296] on div "Change prices later" at bounding box center [330, 288] width 598 height 21
click at [629, 653] on span "Continue" at bounding box center [612, 655] width 40 height 12
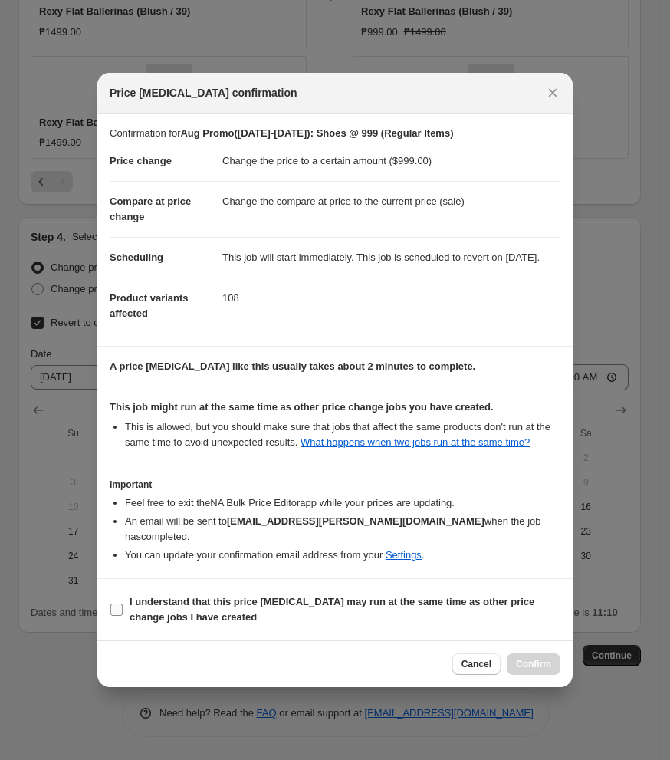
click at [136, 623] on b "I understand that this price [MEDICAL_DATA] may run at the same time as other p…" at bounding box center [332, 609] width 405 height 27
click at [123, 616] on input "I understand that this price [MEDICAL_DATA] may run at the same time as other p…" at bounding box center [116, 609] width 12 height 12
checkbox input "true"
click at [551, 673] on button "Confirm" at bounding box center [534, 663] width 54 height 21
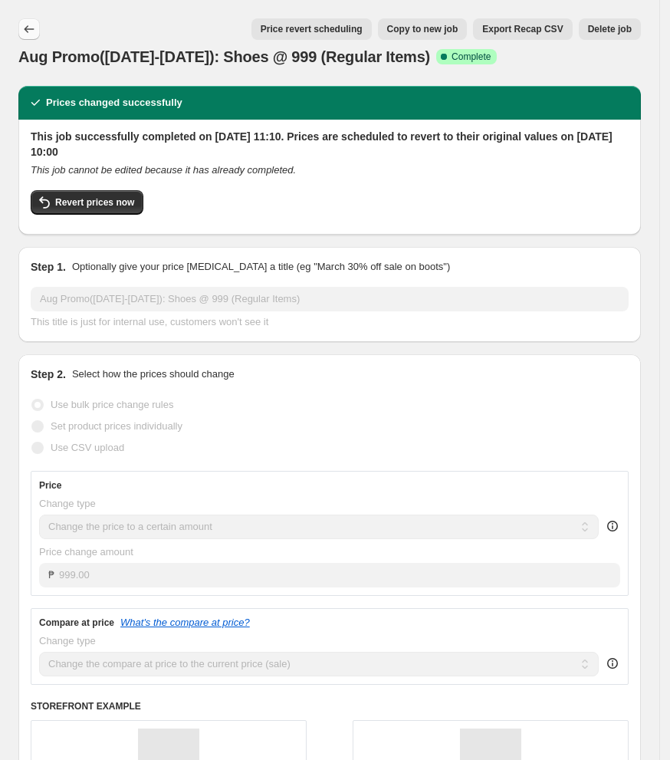
click at [35, 30] on icon "Price change jobs" at bounding box center [28, 28] width 15 height 15
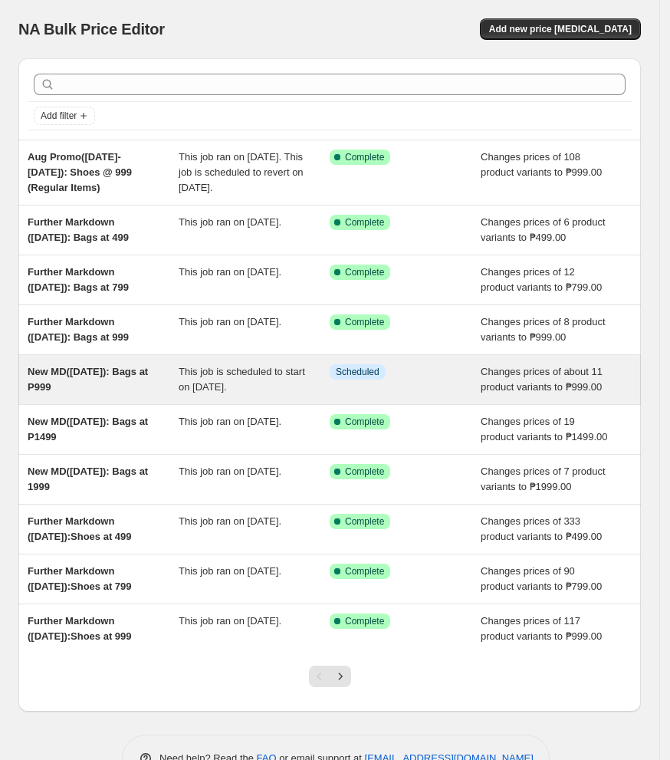
click at [241, 395] on div "This job is scheduled to start on [DATE]." at bounding box center [254, 379] width 151 height 31
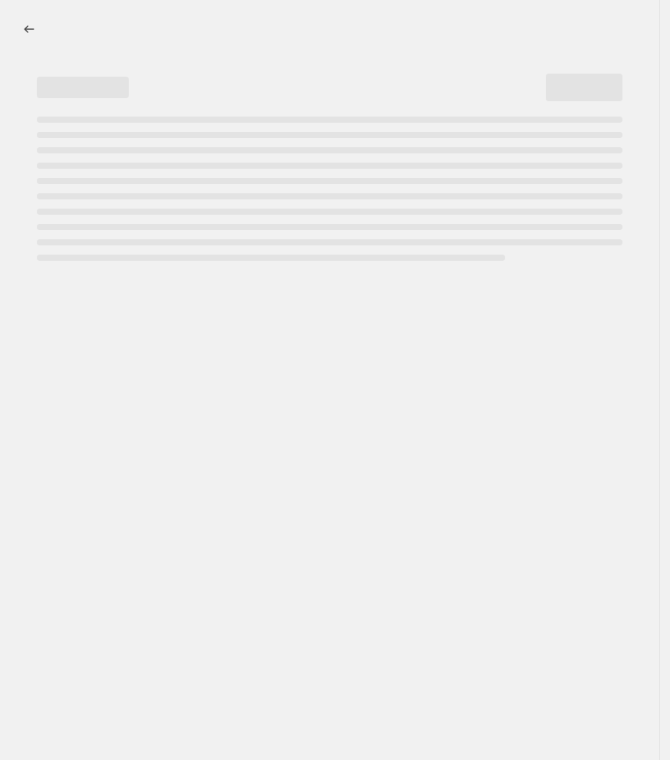
select select "no_change"
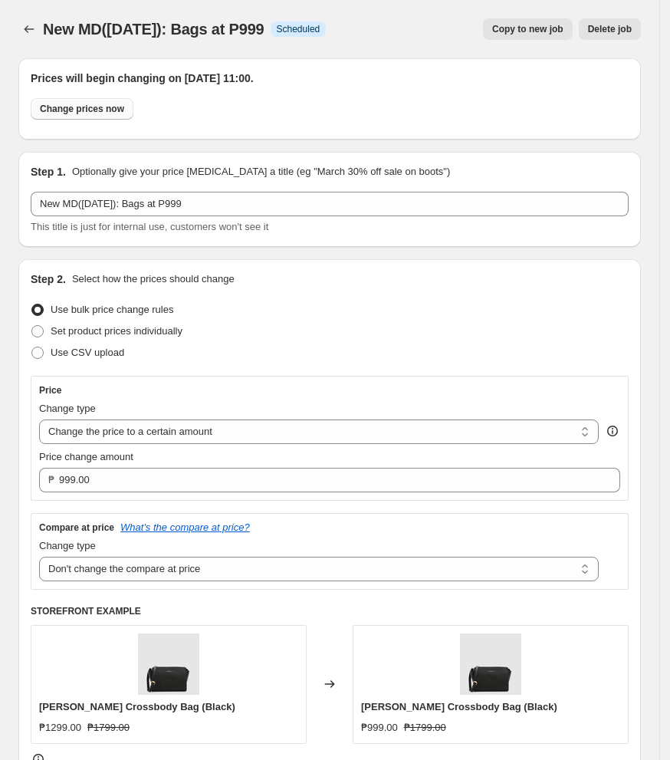
click at [91, 114] on span "Change prices now" at bounding box center [82, 109] width 84 height 12
radio input "true"
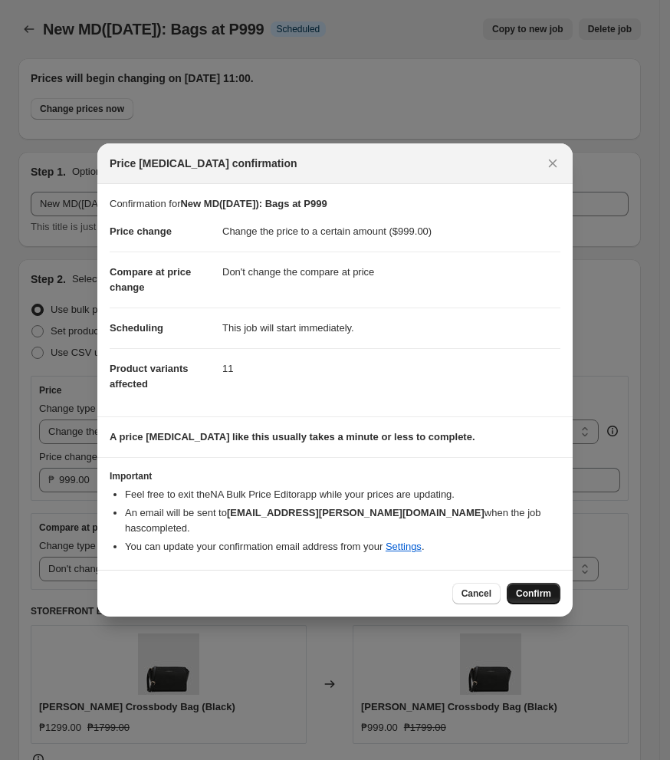
click at [533, 587] on span "Confirm" at bounding box center [533, 593] width 35 height 12
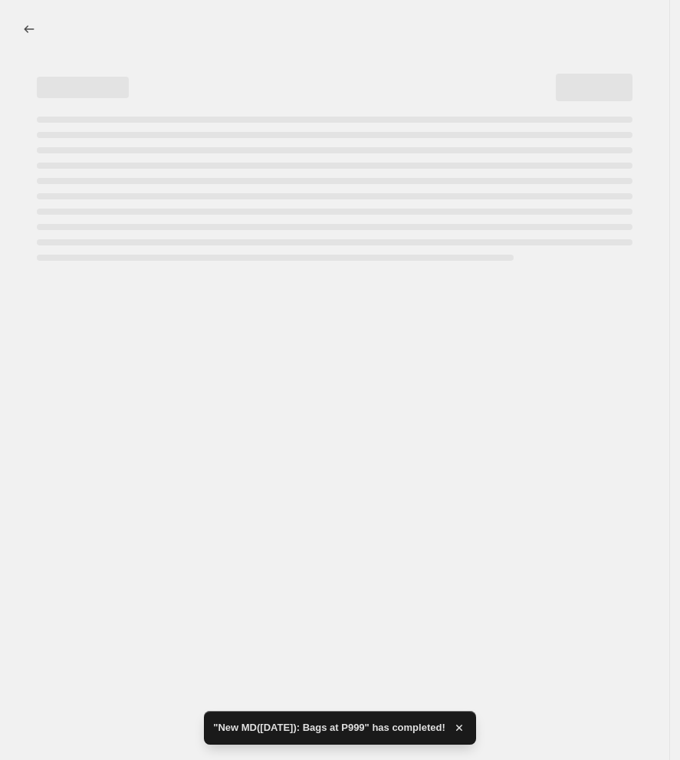
select select "no_change"
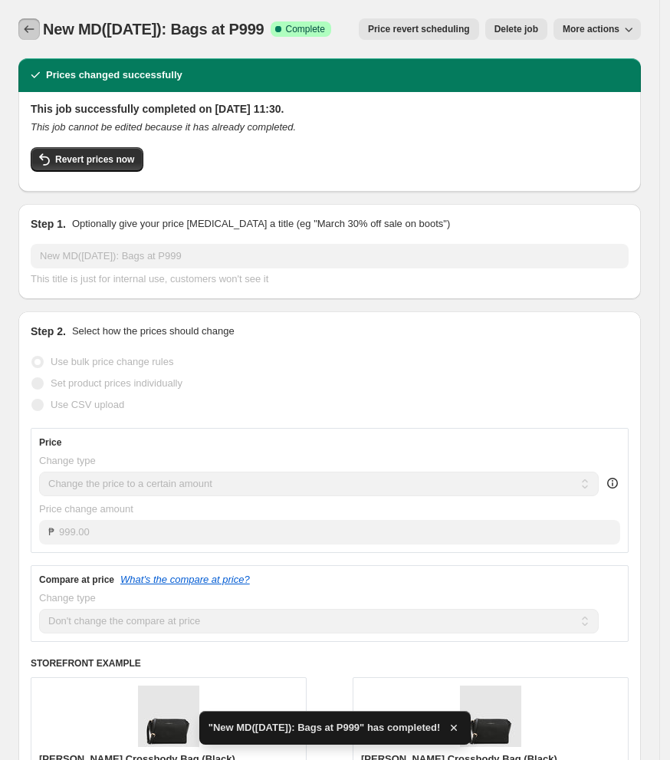
click at [25, 31] on icon "Price change jobs" at bounding box center [28, 28] width 15 height 15
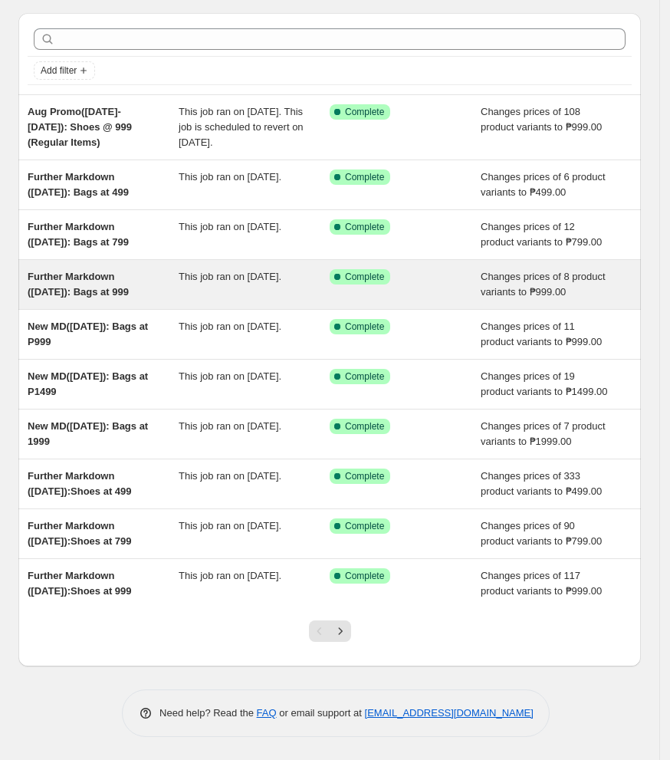
scroll to position [199, 0]
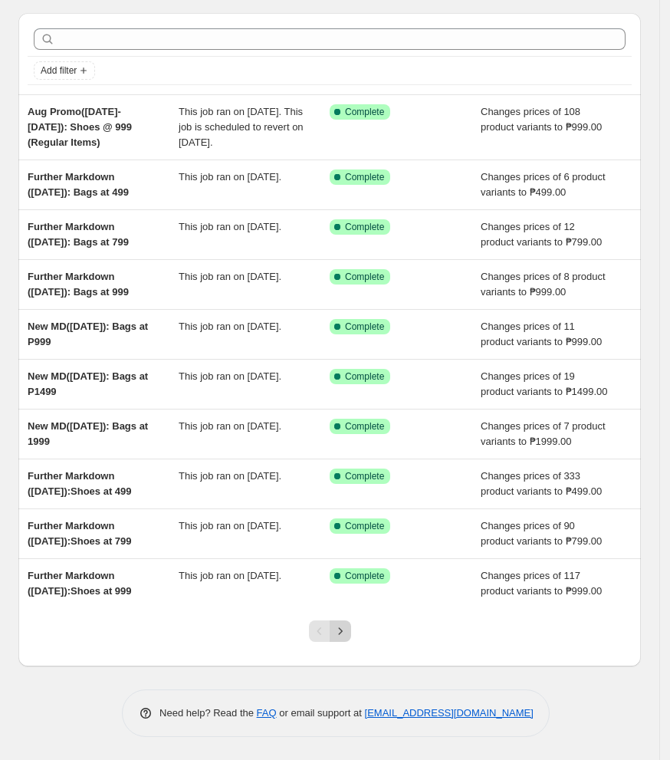
click at [346, 637] on icon "Next" at bounding box center [340, 630] width 15 height 15
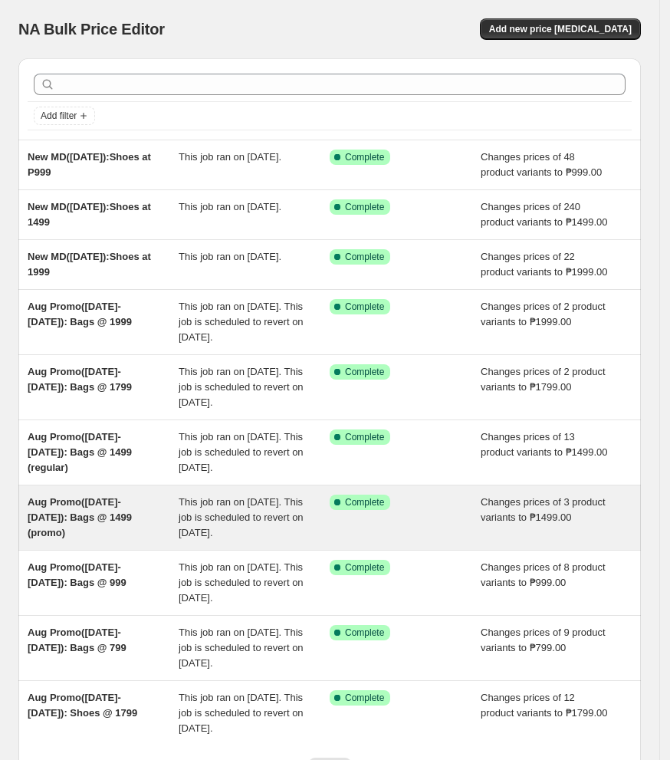
scroll to position [204, 0]
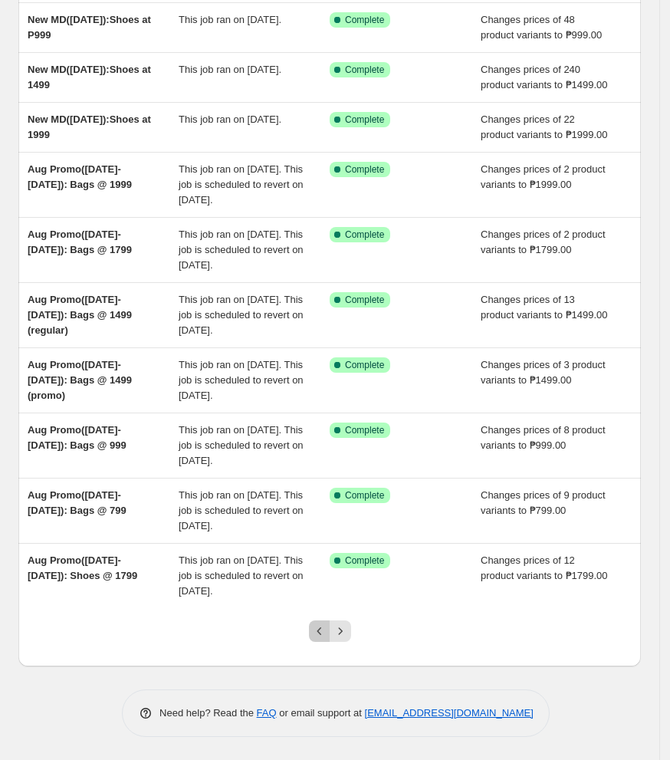
click at [322, 639] on icon "Previous" at bounding box center [319, 630] width 15 height 15
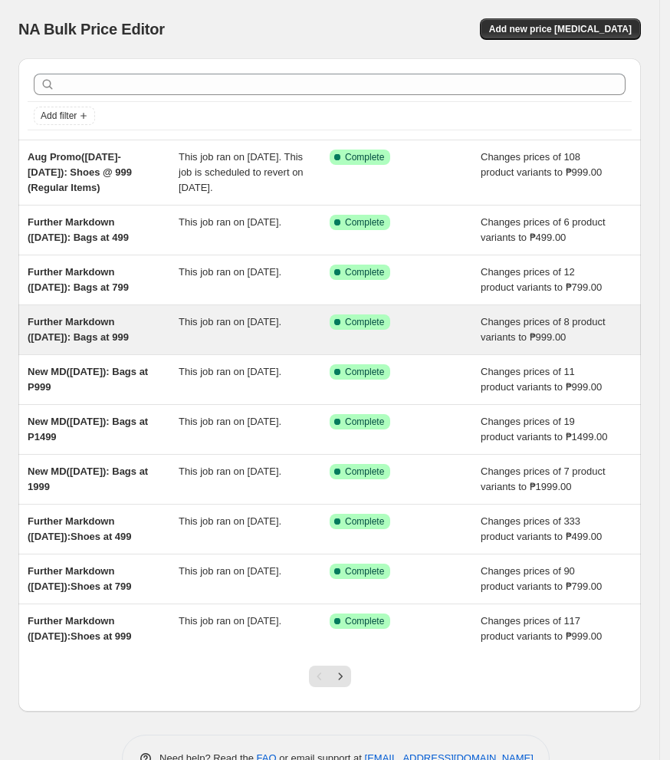
click at [261, 345] on div "This job ran on [DATE]." at bounding box center [254, 329] width 151 height 31
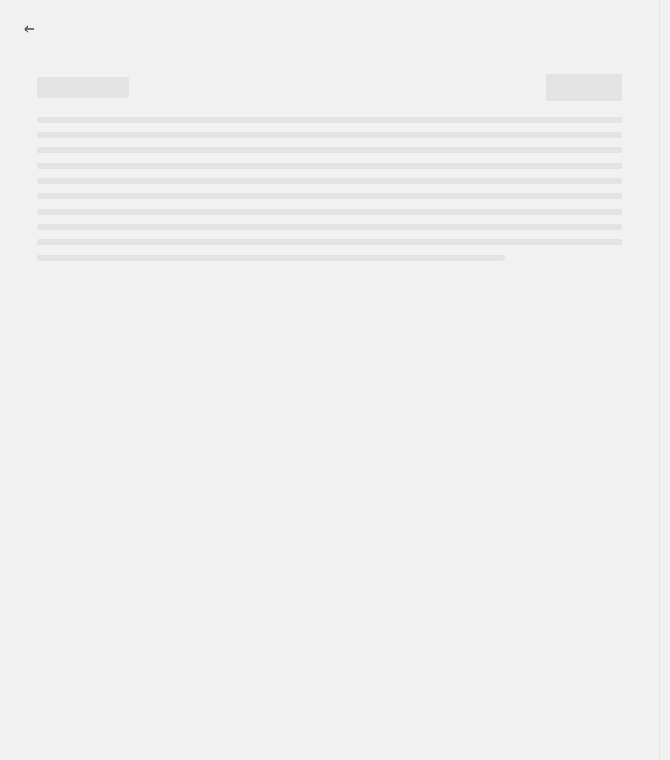
select select "no_change"
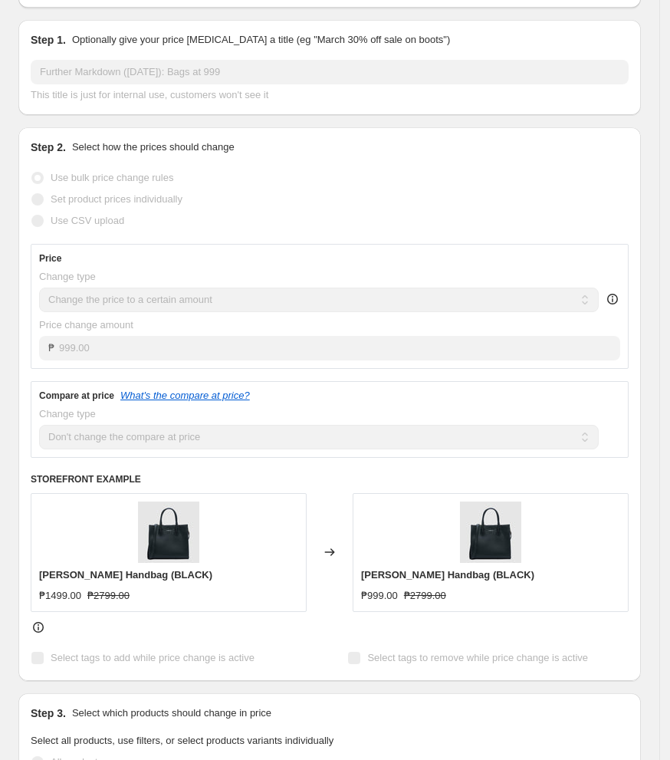
scroll to position [307, 0]
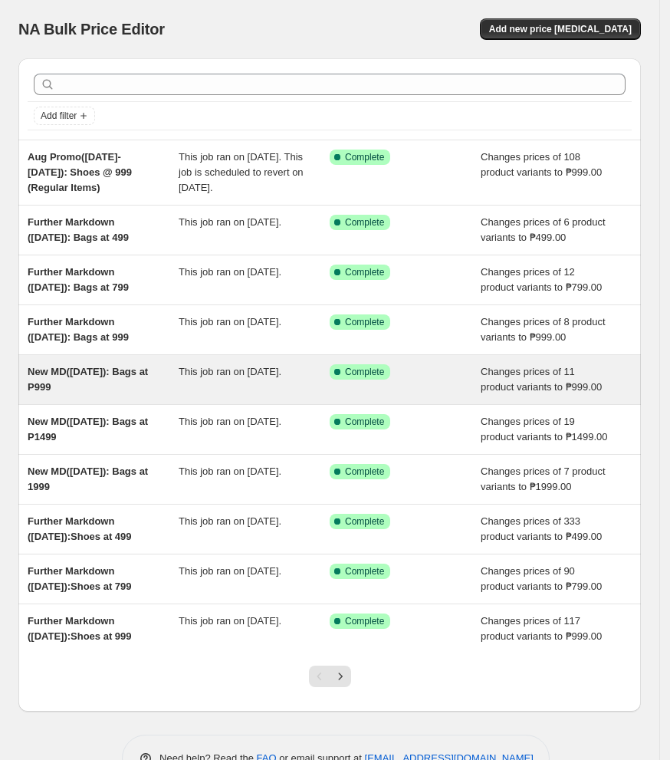
click at [168, 395] on div "New MD([DATE]): Bags at P999" at bounding box center [103, 379] width 151 height 31
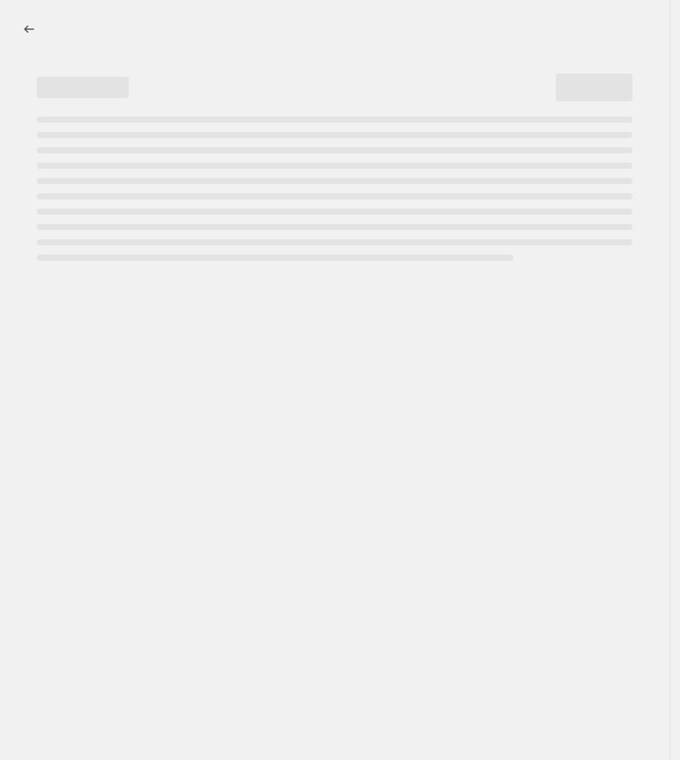
select select "no_change"
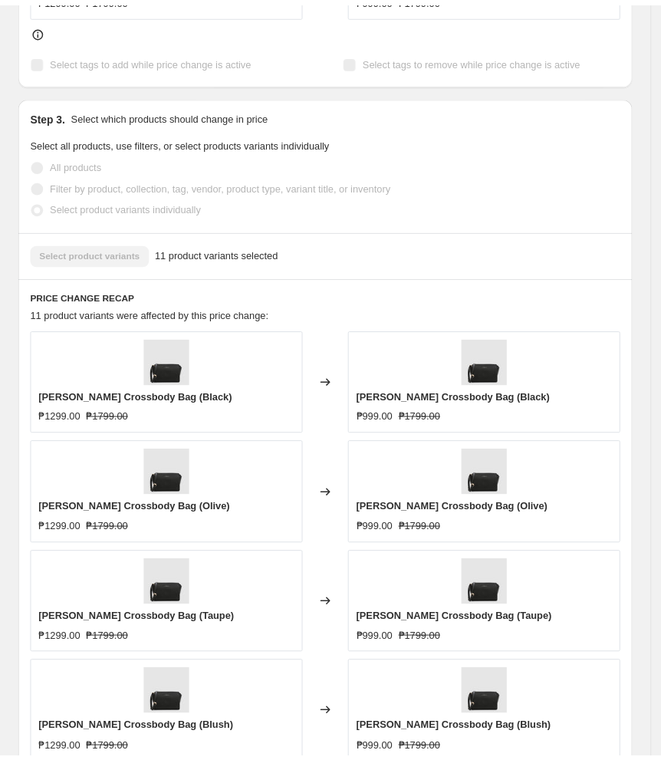
scroll to position [204, 0]
